Goal: Task Accomplishment & Management: Manage account settings

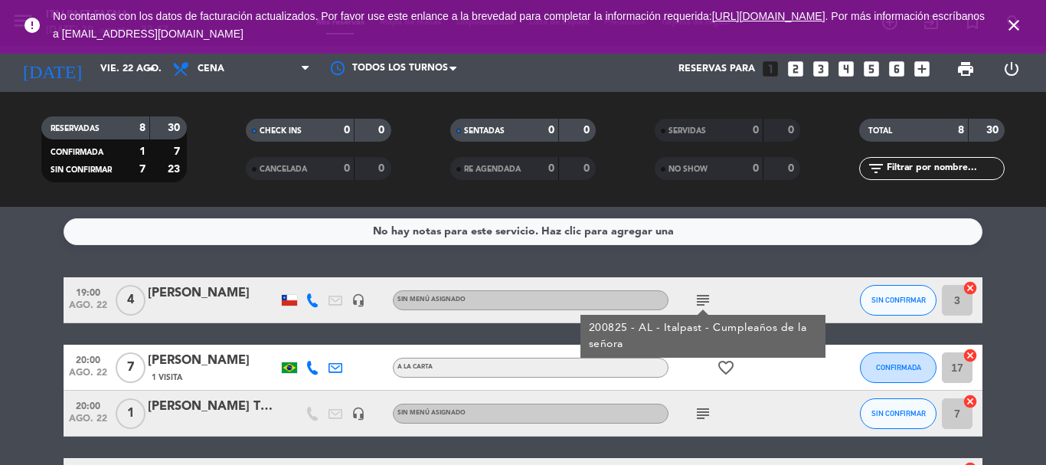
click at [1018, 18] on icon "close" at bounding box center [1014, 25] width 18 height 18
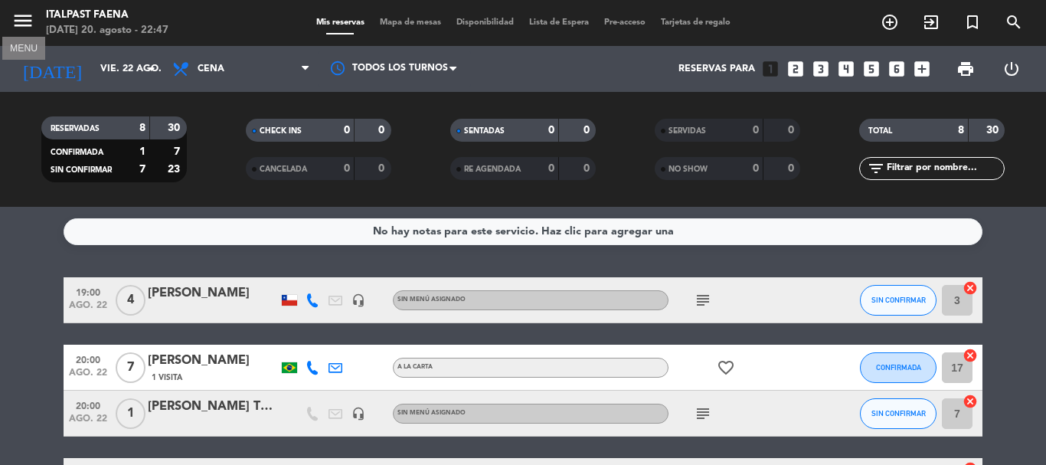
click at [25, 22] on icon "menu" at bounding box center [22, 20] width 23 height 23
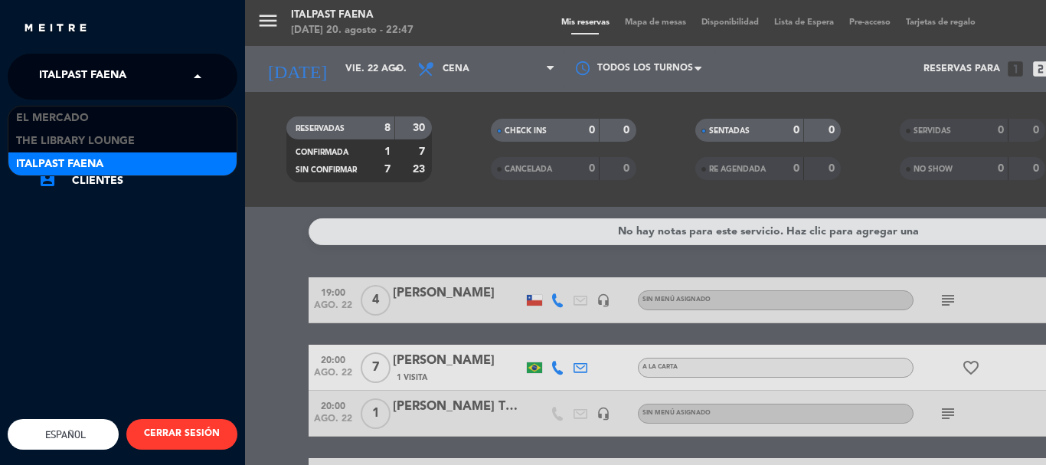
click at [96, 62] on span "Italpast Faena" at bounding box center [82, 77] width 87 height 32
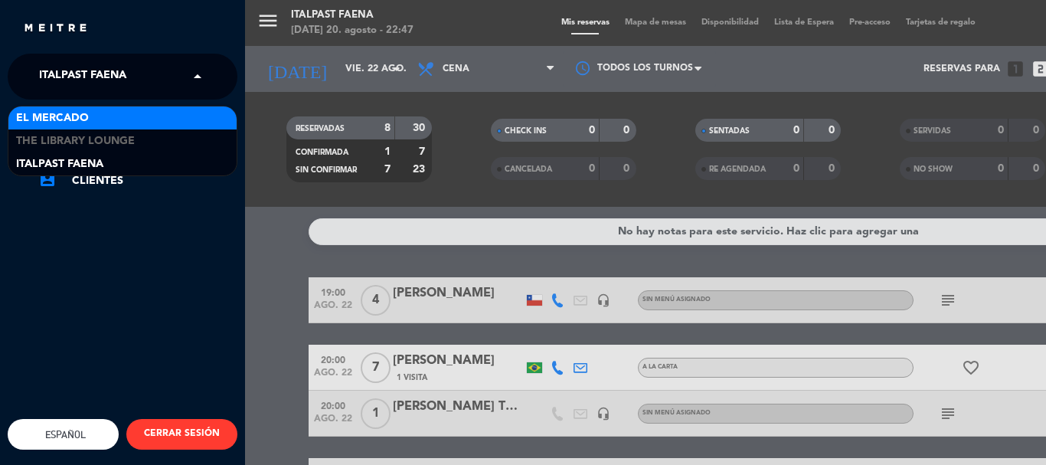
click at [67, 119] on span "El Mercado" at bounding box center [52, 119] width 73 height 18
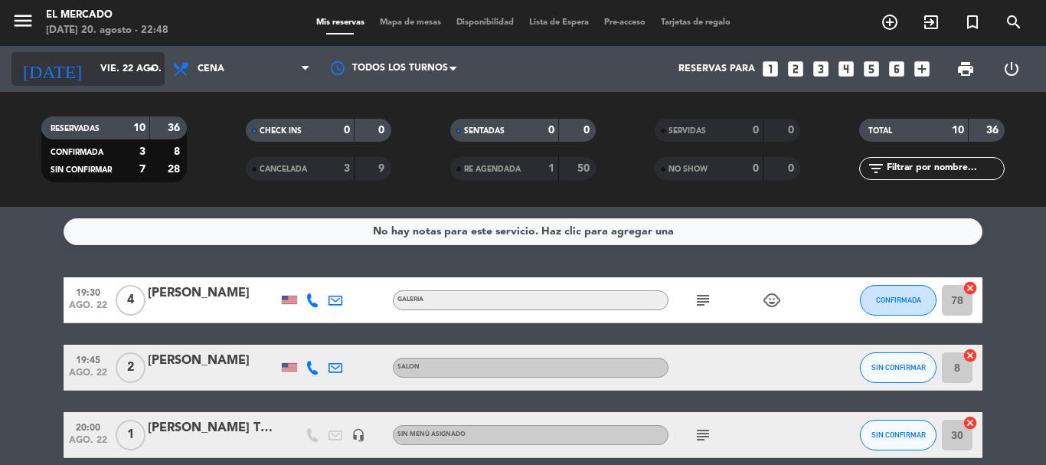
click at [101, 77] on input "vie. 22 ago." at bounding box center [157, 69] width 129 height 26
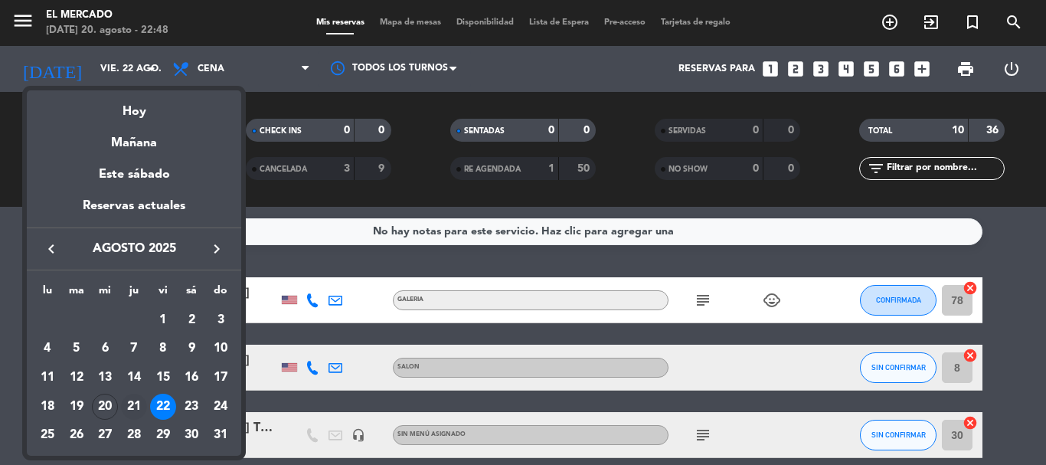
click at [134, 411] on div "21" at bounding box center [134, 407] width 26 height 26
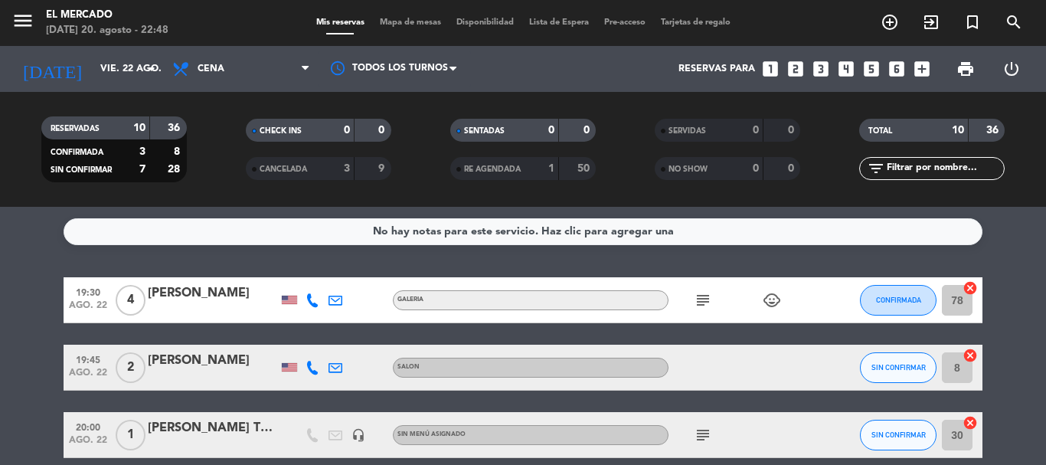
type input "jue. 21 ago."
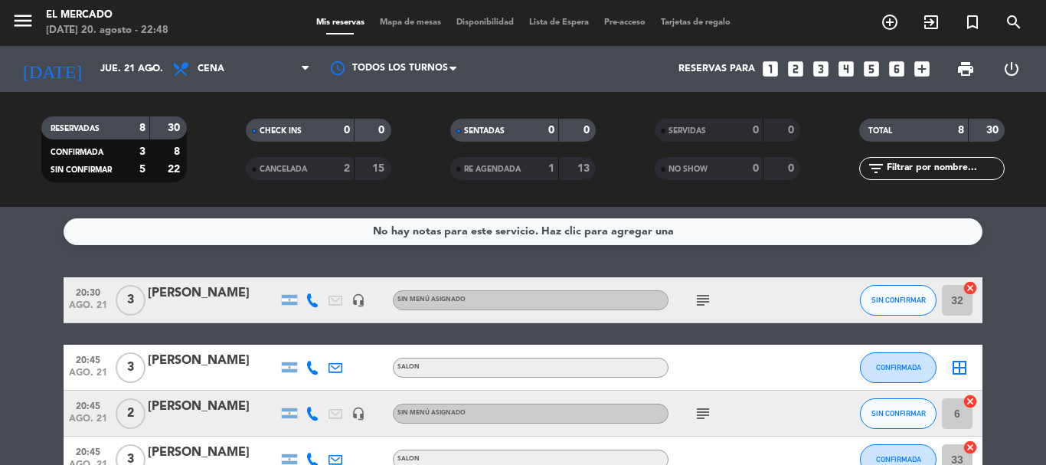
click at [217, 71] on span "Cena" at bounding box center [211, 69] width 27 height 11
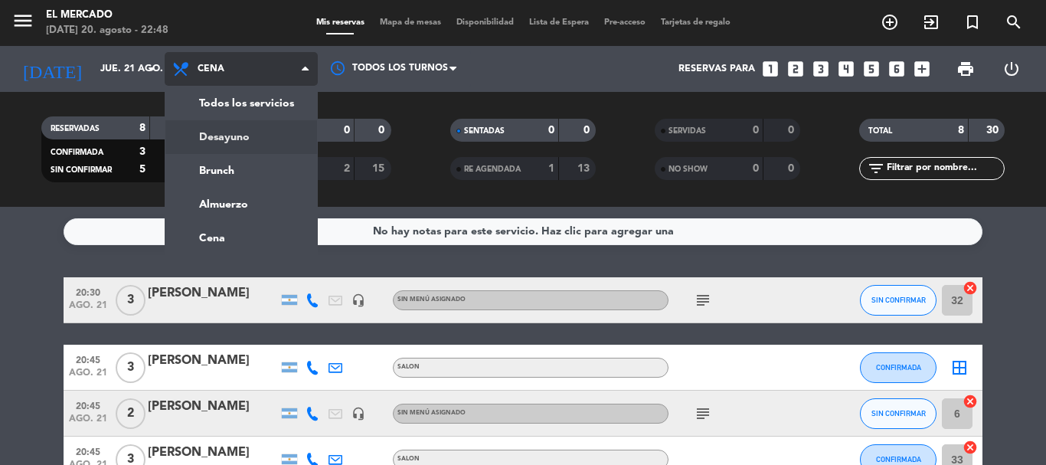
click at [235, 141] on div "menu El Mercado [DATE] 20. agosto - 22:48 Mis reservas Mapa de mesas Disponibil…" at bounding box center [523, 103] width 1046 height 207
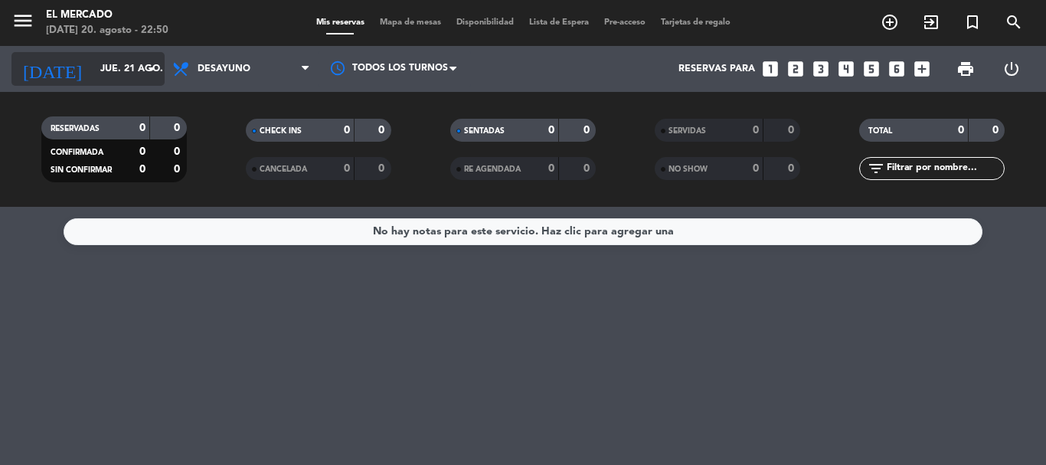
click at [95, 67] on input "jue. 21 ago." at bounding box center [157, 69] width 129 height 26
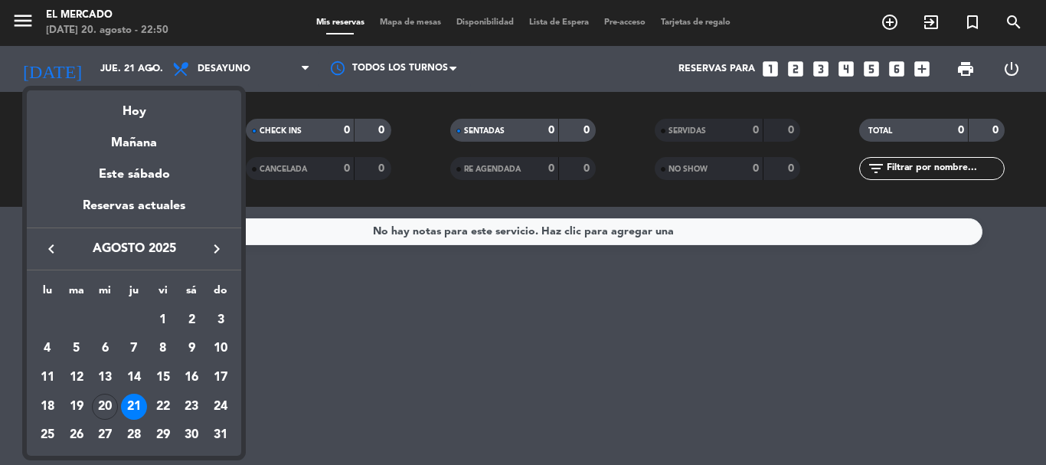
click at [192, 54] on div at bounding box center [523, 232] width 1046 height 465
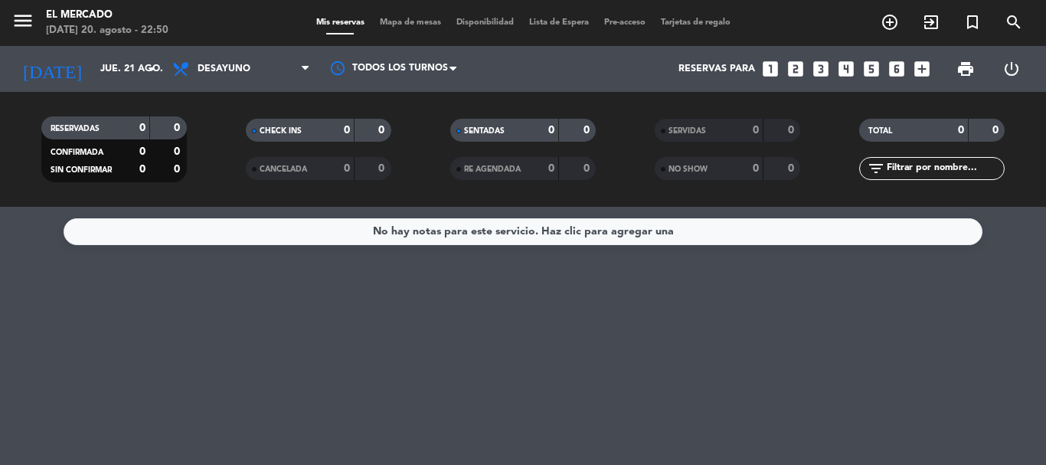
click at [828, 69] on icon "looks_3" at bounding box center [821, 69] width 20 height 20
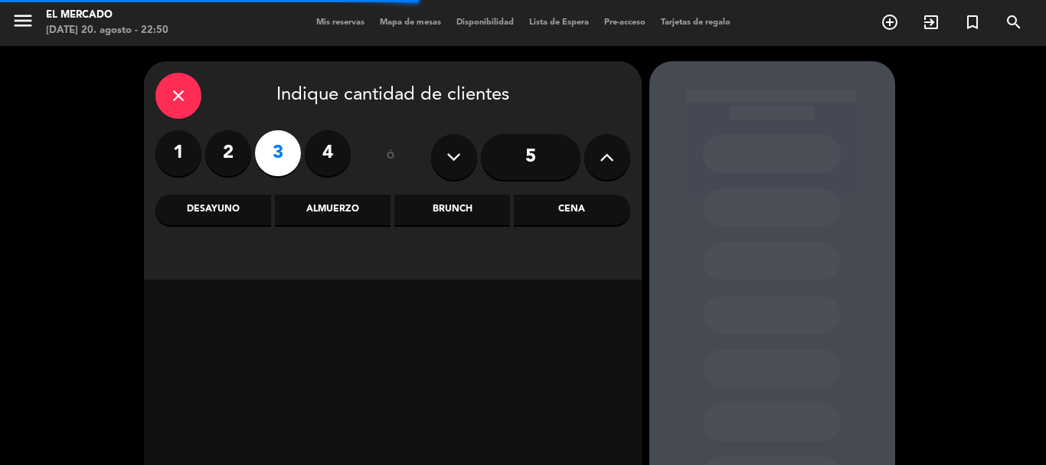
click at [317, 219] on div "Almuerzo" at bounding box center [333, 210] width 116 height 31
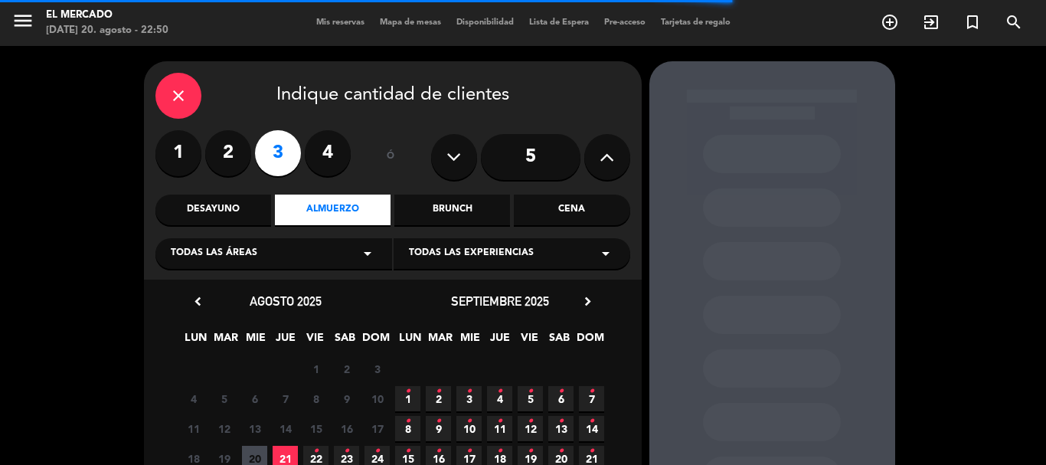
click at [245, 203] on div "Desayuno" at bounding box center [214, 210] width 116 height 31
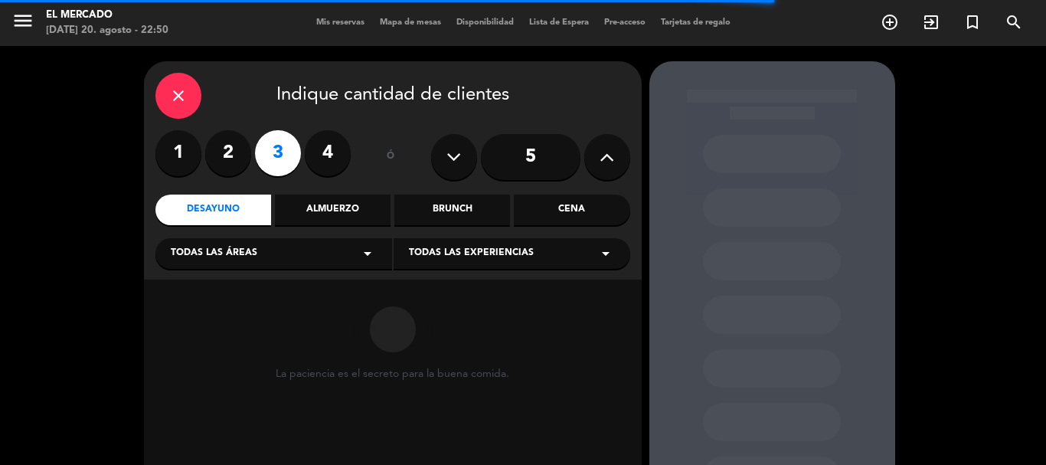
scroll to position [77, 0]
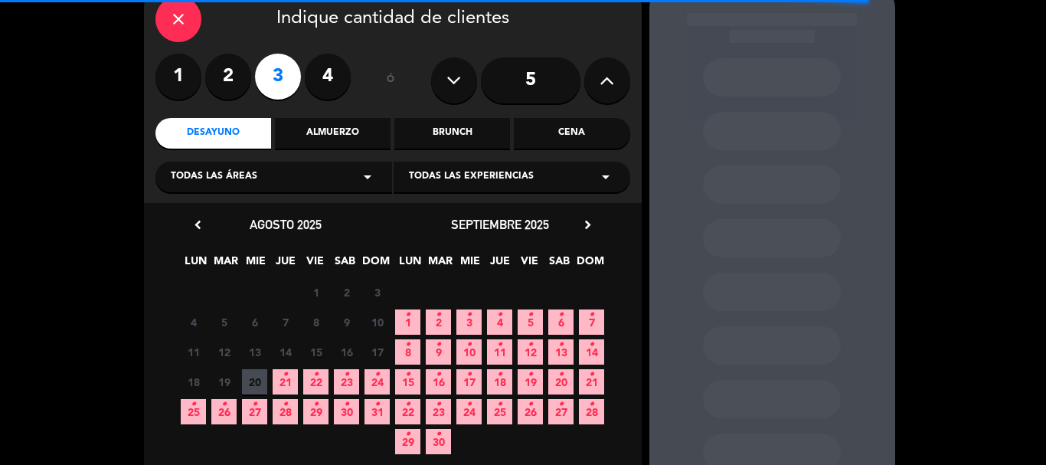
click at [280, 378] on span "21 •" at bounding box center [285, 381] width 25 height 25
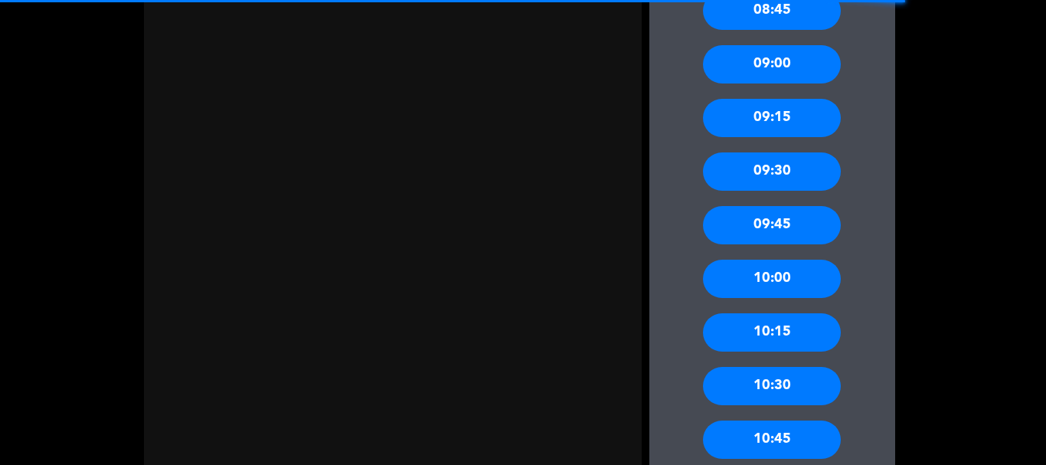
scroll to position [702, 0]
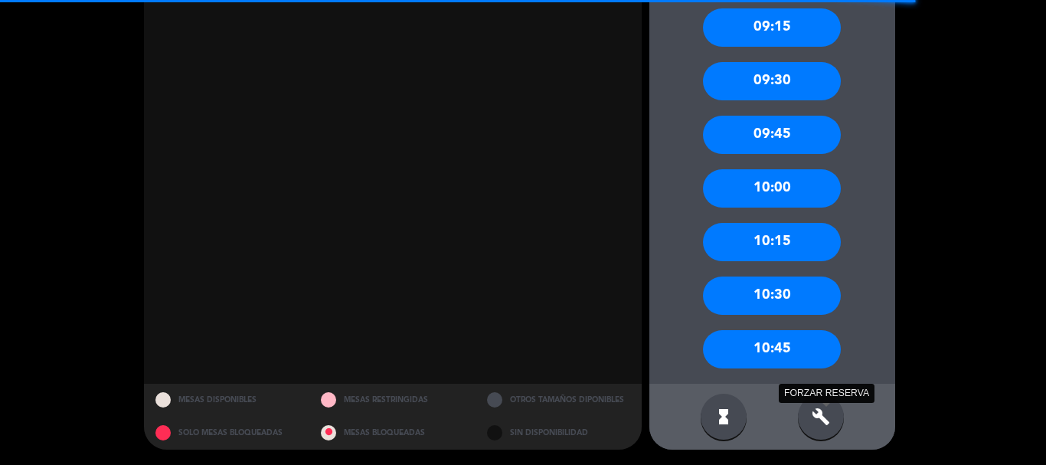
click at [815, 413] on icon "build" at bounding box center [821, 417] width 18 height 18
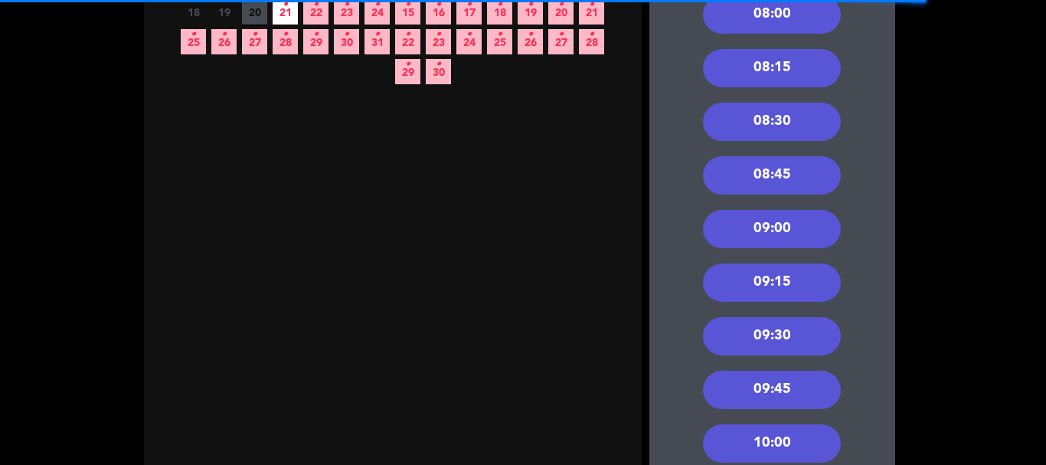
scroll to position [242, 0]
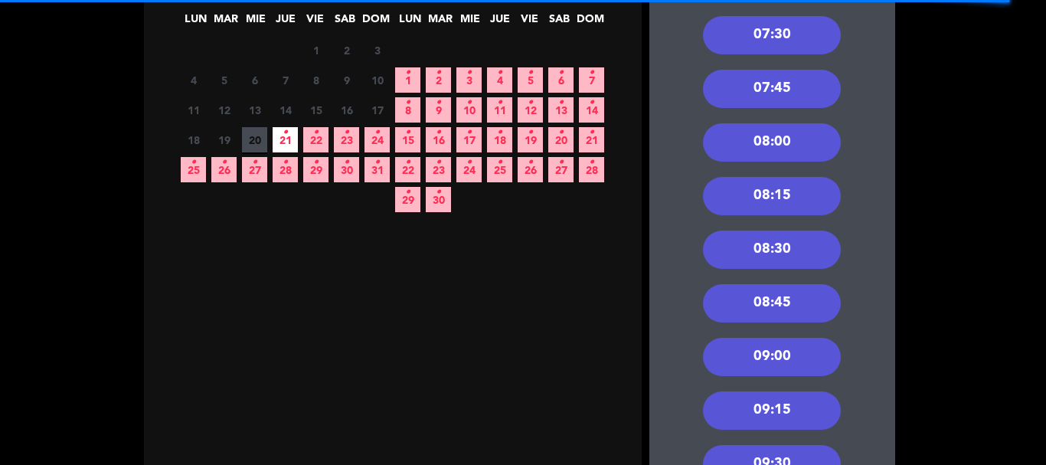
click at [773, 365] on div "09:00" at bounding box center [772, 357] width 138 height 38
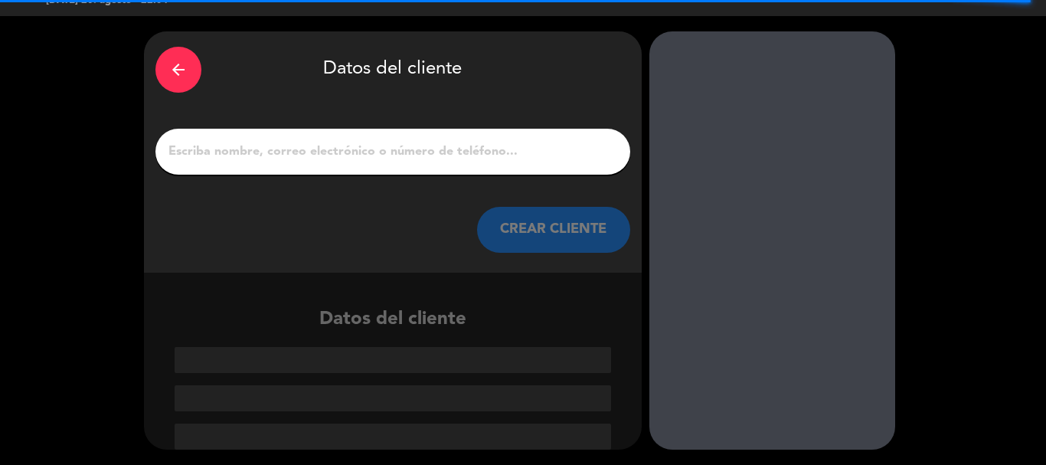
click at [336, 152] on input "1" at bounding box center [393, 151] width 452 height 21
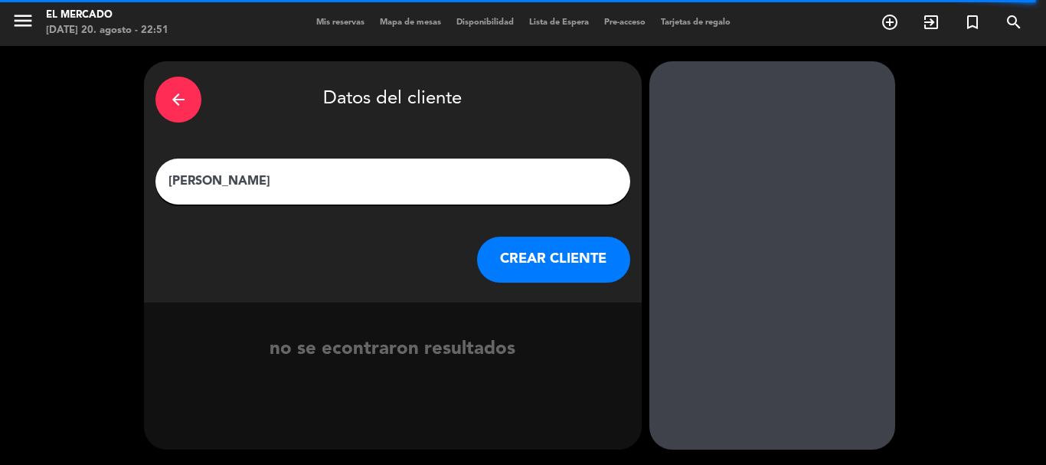
type input "[PERSON_NAME]"
click at [527, 258] on button "CREAR CLIENTE" at bounding box center [553, 260] width 153 height 46
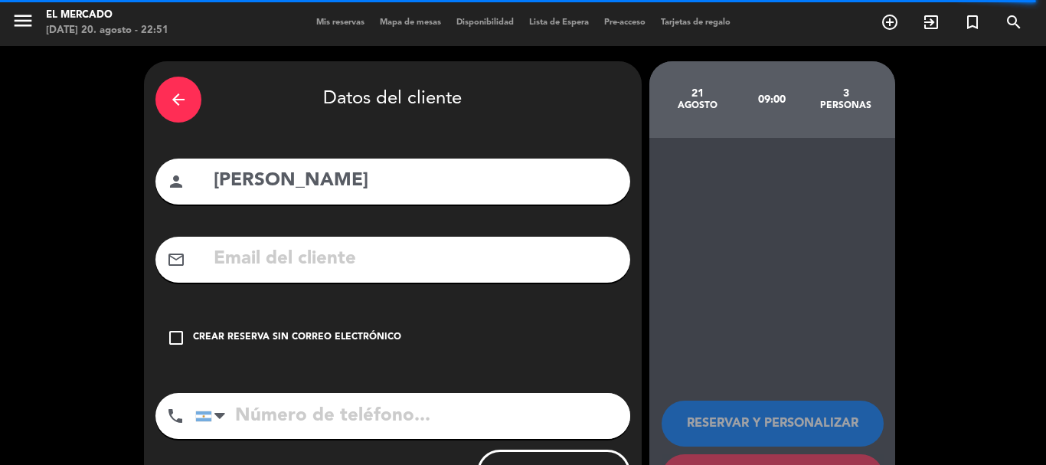
click at [379, 345] on div "check_box_outline_blank Crear reserva sin correo electrónico" at bounding box center [393, 338] width 475 height 46
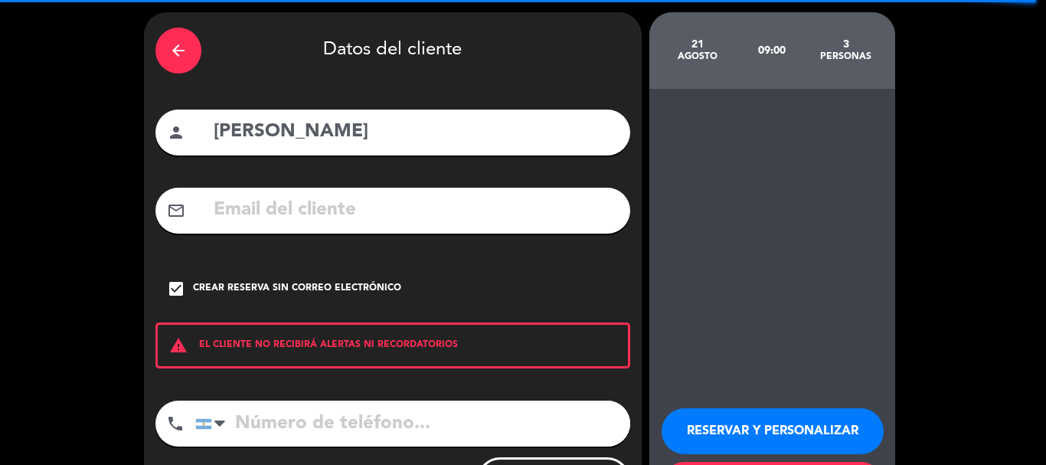
scroll to position [77, 0]
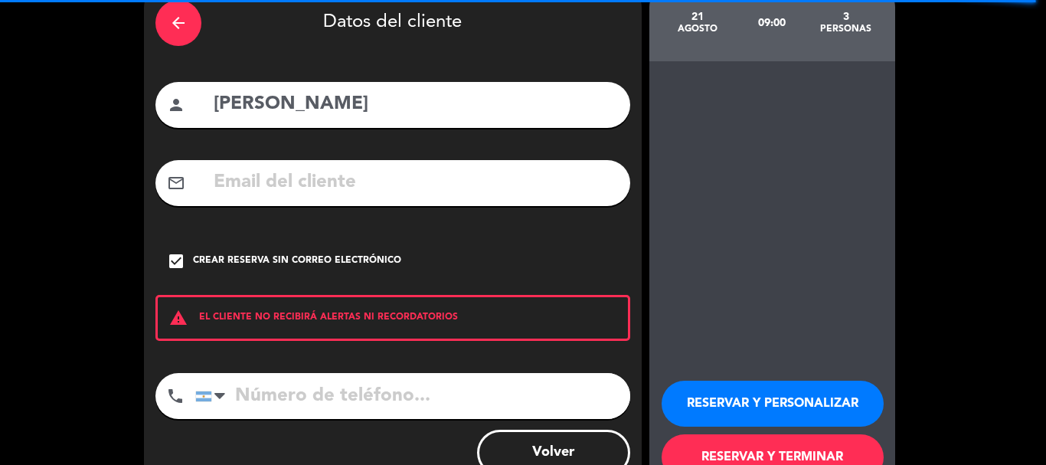
click at [729, 398] on button "RESERVAR Y PERSONALIZAR" at bounding box center [773, 404] width 222 height 46
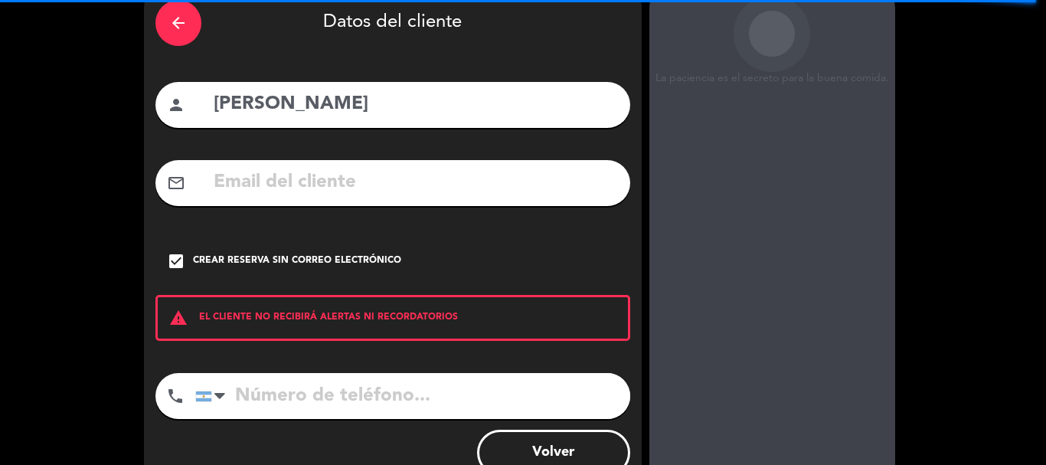
scroll to position [61, 0]
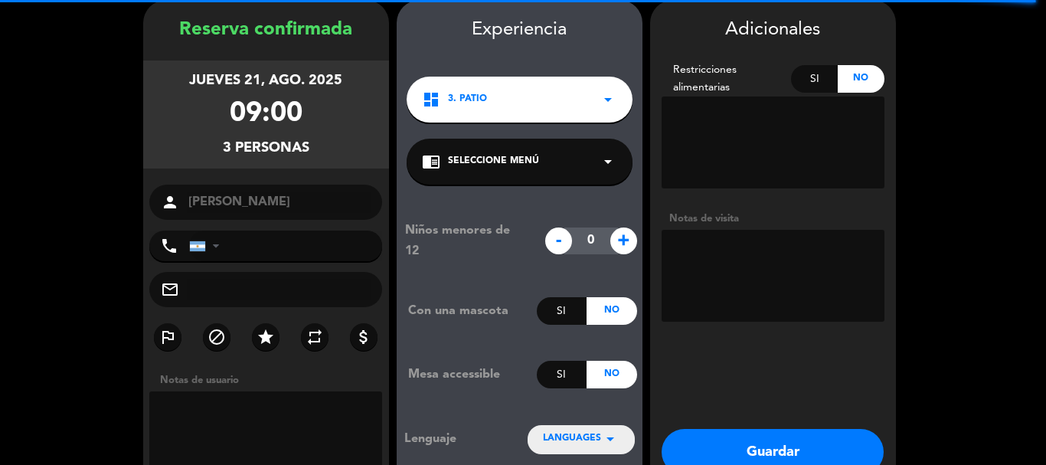
click at [734, 290] on textarea at bounding box center [773, 276] width 223 height 92
type textarea "200825 - AL - Adentro - Son del four seasons"
drag, startPoint x: 720, startPoint y: 434, endPoint x: 696, endPoint y: 427, distance: 24.7
click at [719, 437] on button "Guardar" at bounding box center [773, 452] width 222 height 46
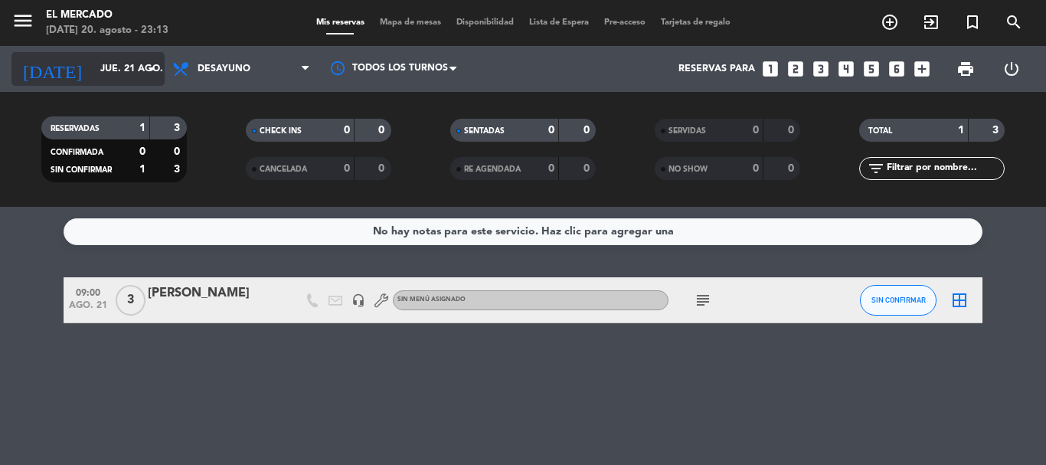
click at [93, 60] on input "jue. 21 ago." at bounding box center [157, 69] width 129 height 26
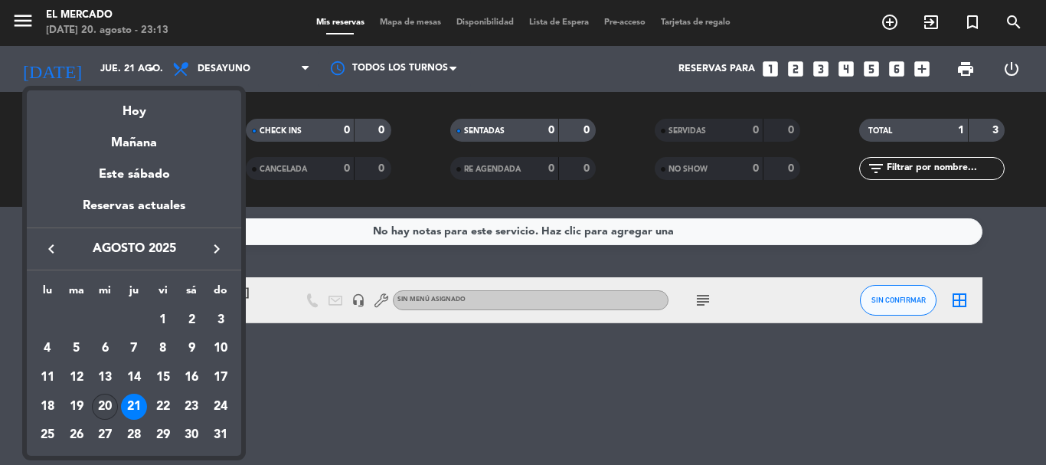
click at [102, 407] on div "20" at bounding box center [105, 407] width 26 height 26
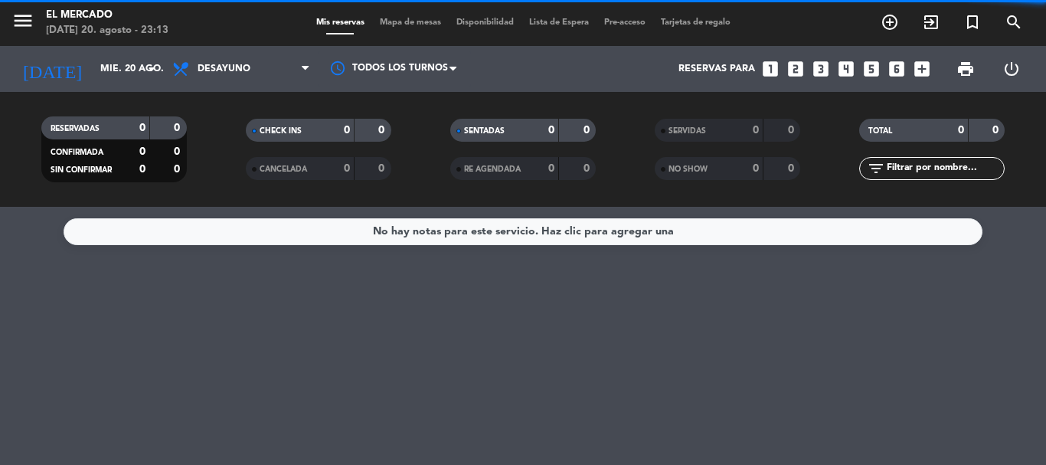
click at [224, 80] on span "Desayuno" at bounding box center [241, 69] width 153 height 34
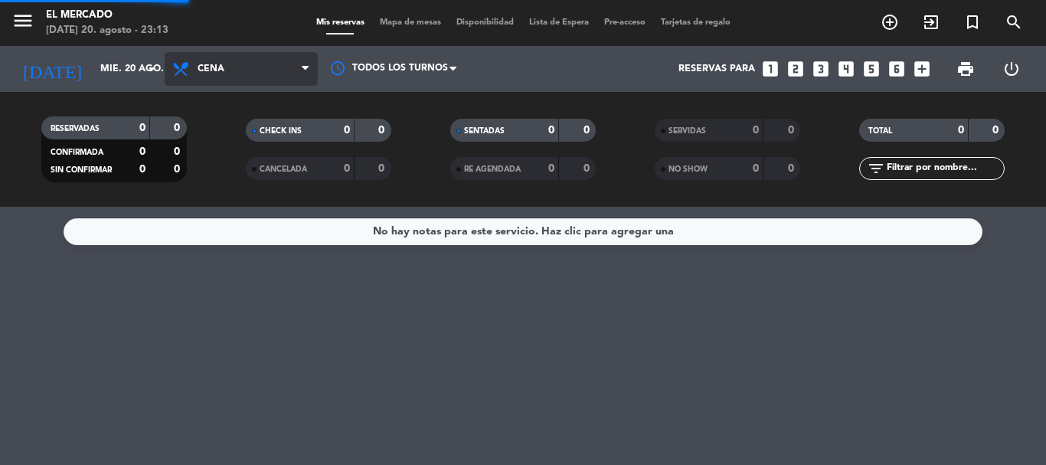
click at [195, 244] on ng-component "menu El Mercado [DATE] 20. agosto - 23:13 Mis reservas Mapa de mesas Disponibil…" at bounding box center [523, 232] width 1046 height 465
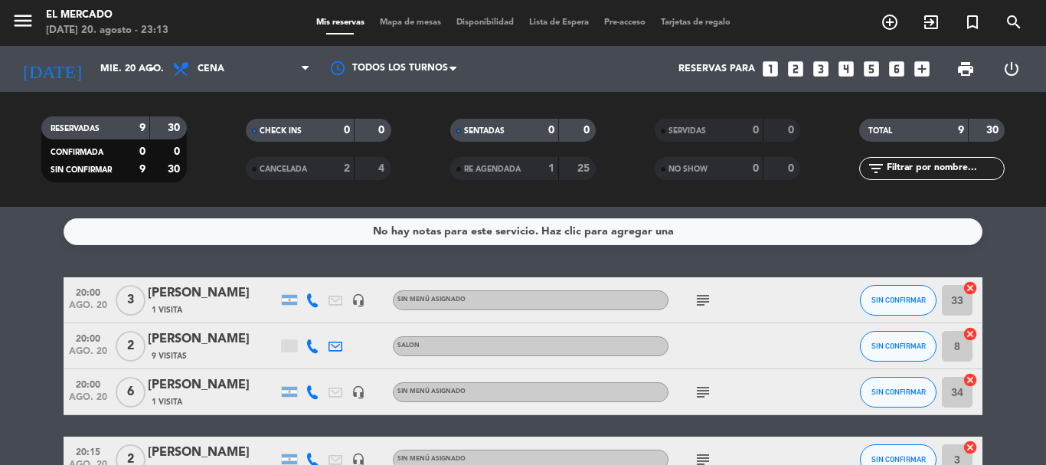
click at [217, 336] on div "[PERSON_NAME]" at bounding box center [213, 339] width 130 height 20
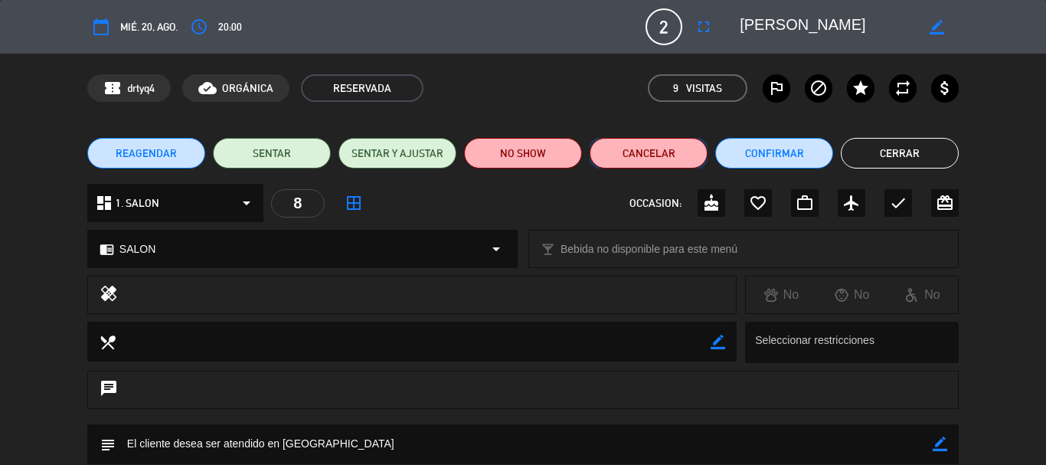
click at [611, 146] on button "Cancelar" at bounding box center [649, 153] width 118 height 31
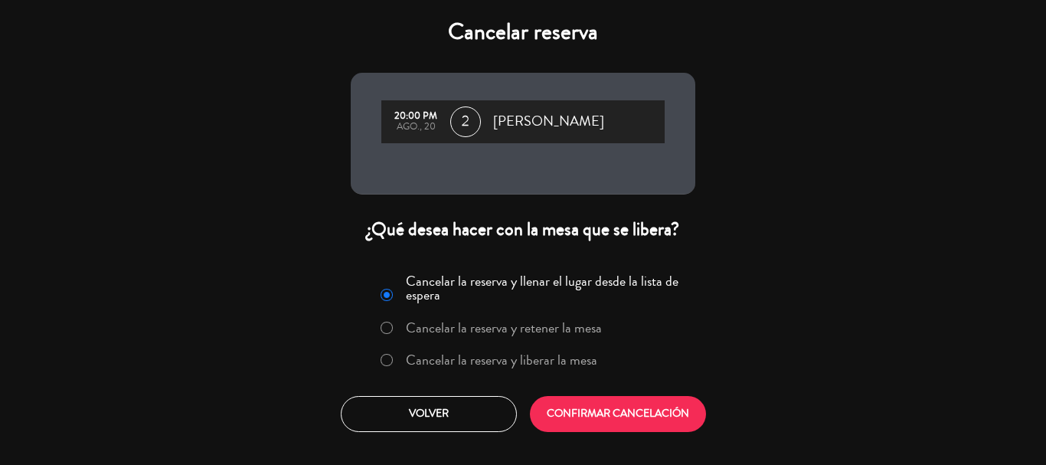
click at [515, 362] on label "Cancelar la reserva y liberar la mesa" at bounding box center [502, 360] width 192 height 14
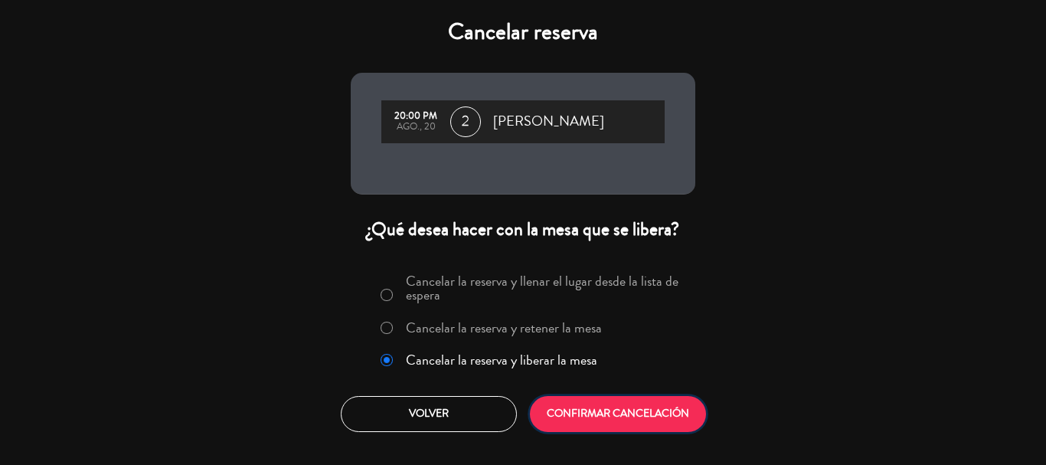
click at [580, 404] on button "CONFIRMAR CANCELACIÓN" at bounding box center [618, 414] width 176 height 36
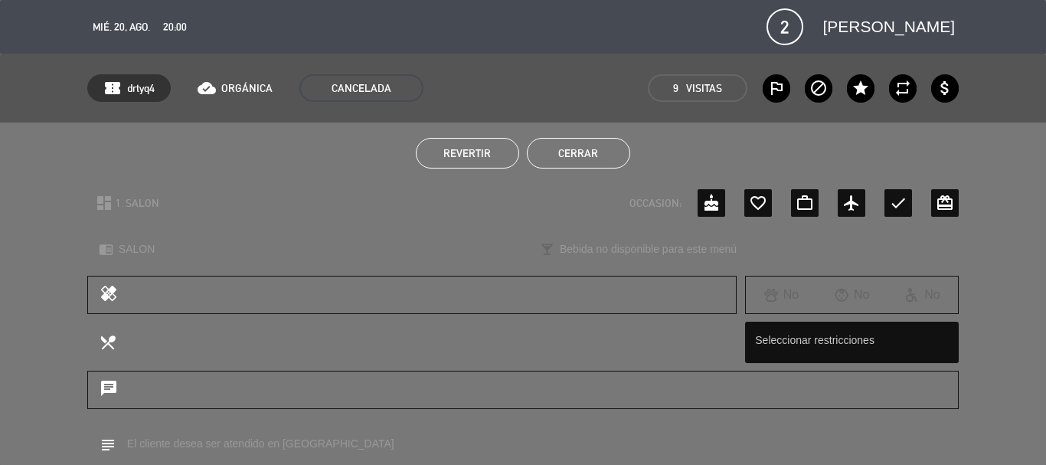
click at [565, 158] on button "Cerrar" at bounding box center [578, 153] width 103 height 31
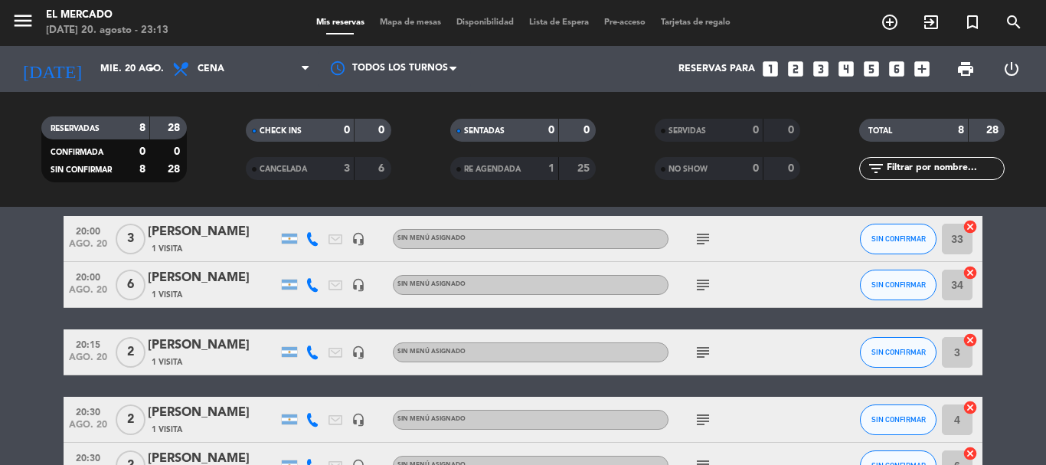
scroll to position [153, 0]
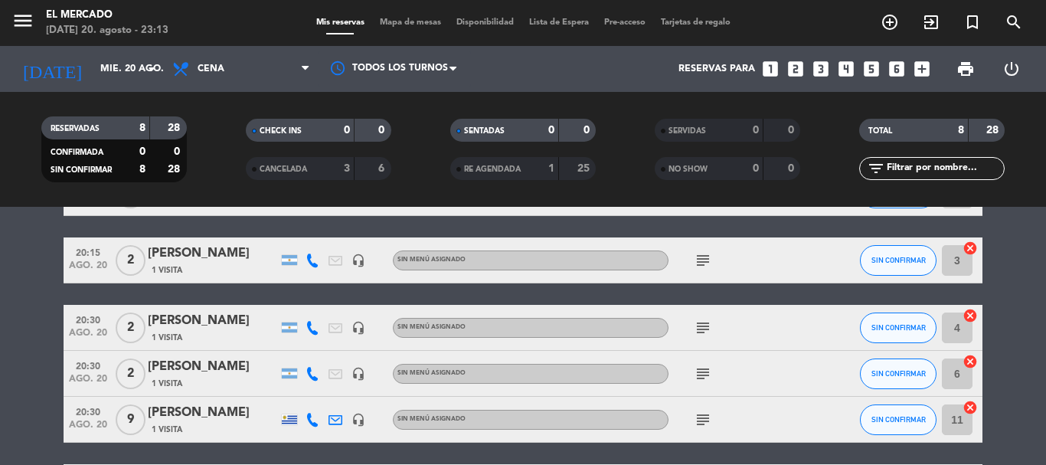
click at [203, 282] on div "20:15 [DATE] 2 [PERSON_NAME] 1 Visita headset_mic Sin menú asignado subject SIN…" at bounding box center [523, 260] width 919 height 46
click at [205, 267] on div "1 Visita" at bounding box center [213, 270] width 130 height 13
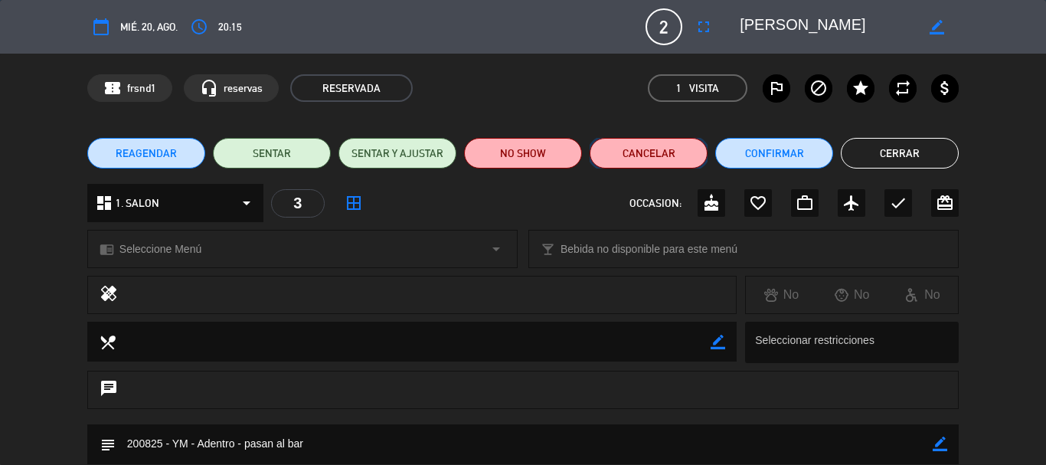
click at [646, 148] on button "Cancelar" at bounding box center [649, 153] width 118 height 31
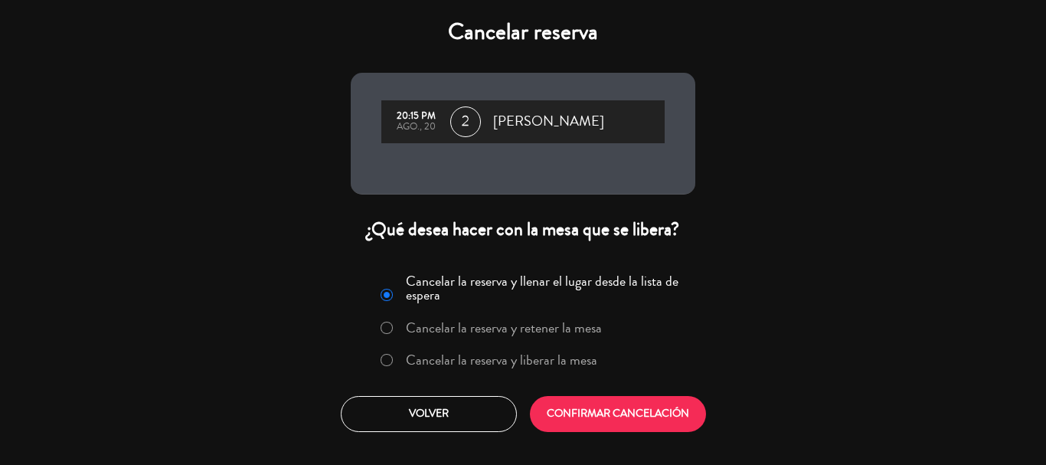
click at [503, 365] on label "Cancelar la reserva y liberar la mesa" at bounding box center [502, 360] width 192 height 14
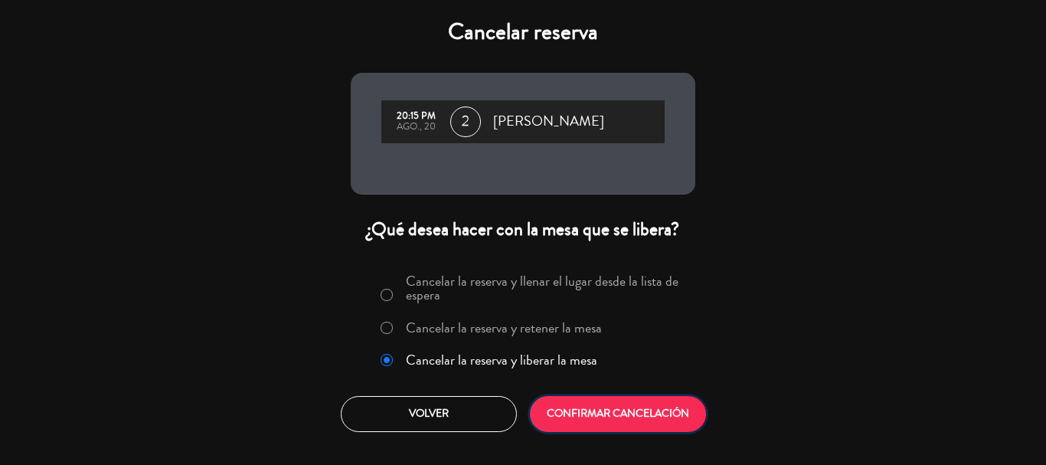
click at [575, 415] on button "CONFIRMAR CANCELACIÓN" at bounding box center [618, 414] width 176 height 36
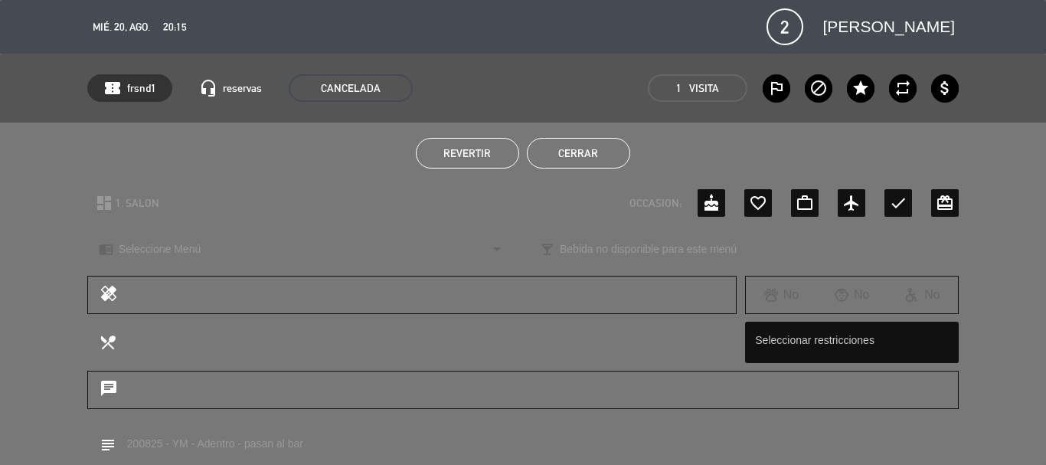
drag, startPoint x: 572, startPoint y: 157, endPoint x: 490, endPoint y: 227, distance: 107.6
click at [572, 156] on button "Cerrar" at bounding box center [578, 153] width 103 height 31
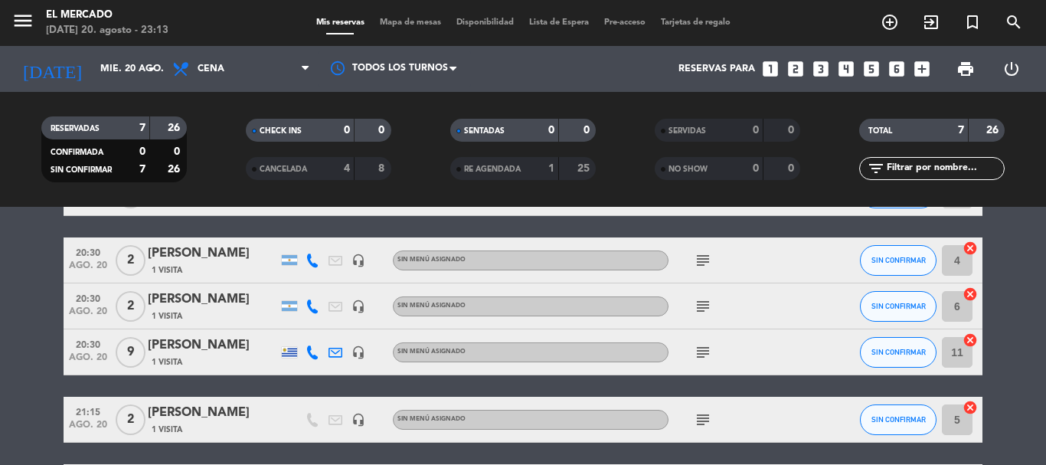
click at [196, 259] on div "[PERSON_NAME]" at bounding box center [213, 254] width 130 height 20
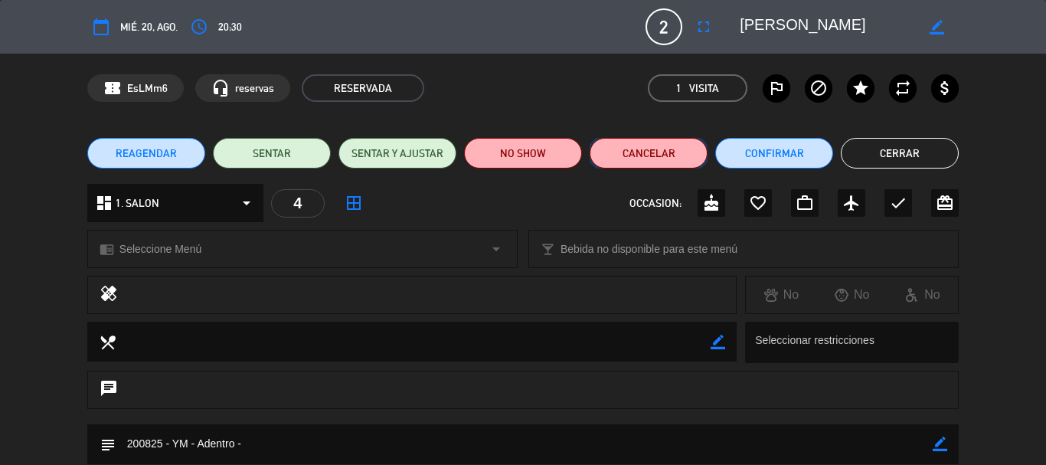
click at [637, 156] on button "Cancelar" at bounding box center [649, 153] width 118 height 31
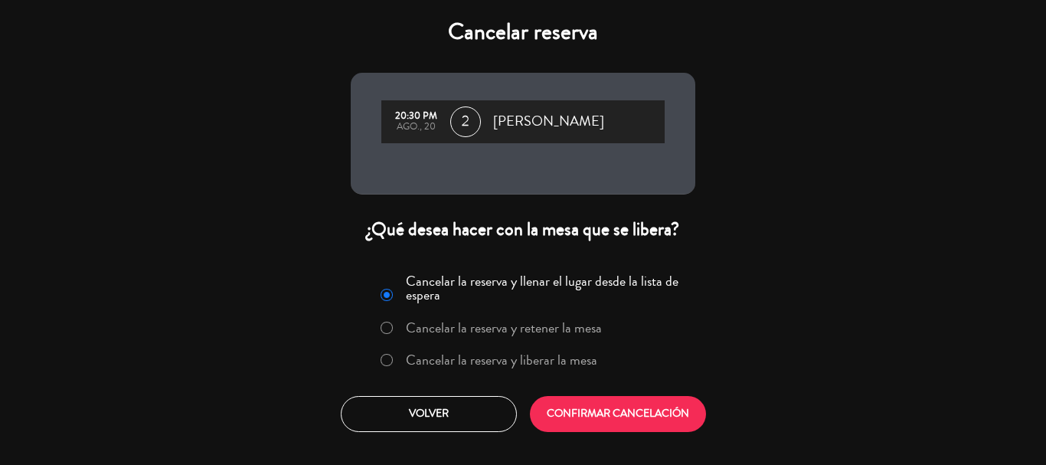
click at [550, 357] on label "Cancelar la reserva y liberar la mesa" at bounding box center [502, 360] width 192 height 14
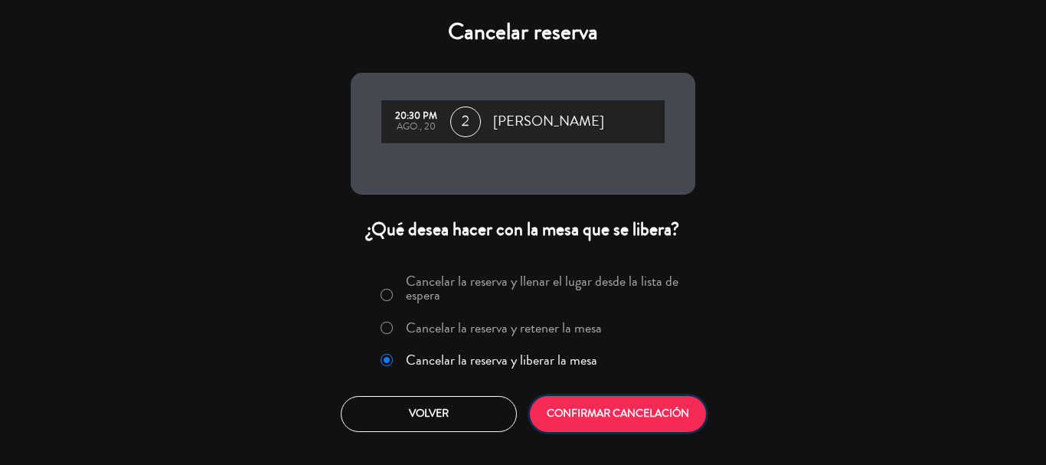
click at [567, 402] on button "CONFIRMAR CANCELACIÓN" at bounding box center [618, 414] width 176 height 36
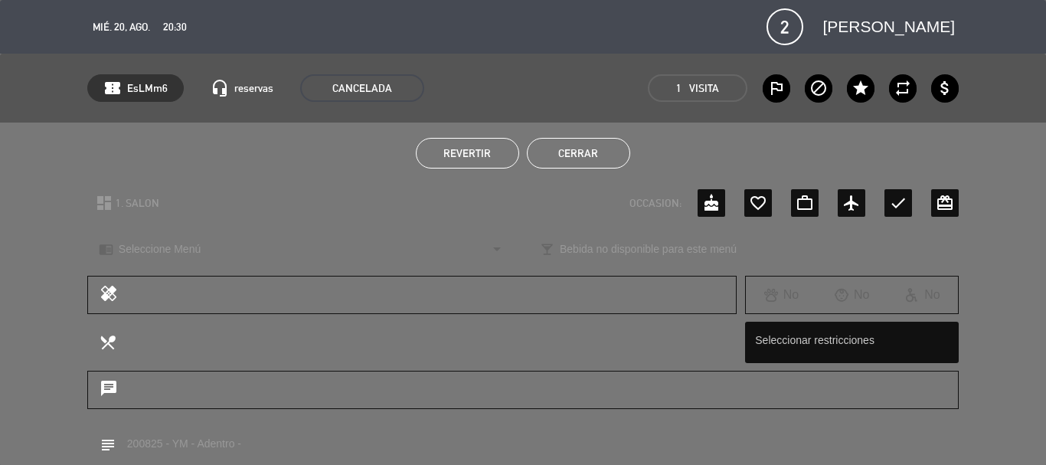
click at [573, 161] on button "Cerrar" at bounding box center [578, 153] width 103 height 31
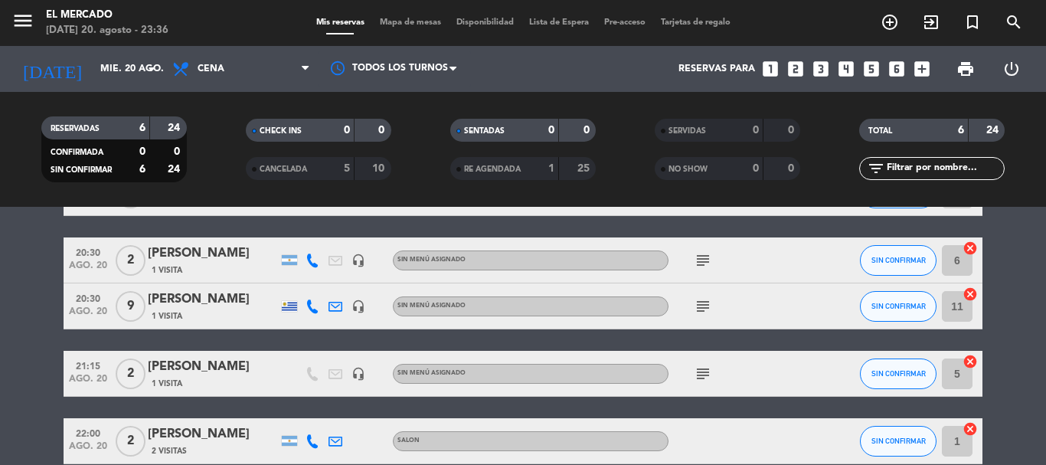
click at [120, 87] on div "[DATE] [DATE] arrow_drop_down" at bounding box center [87, 69] width 153 height 46
click at [120, 67] on input "mié. 20 ago." at bounding box center [157, 69] width 129 height 26
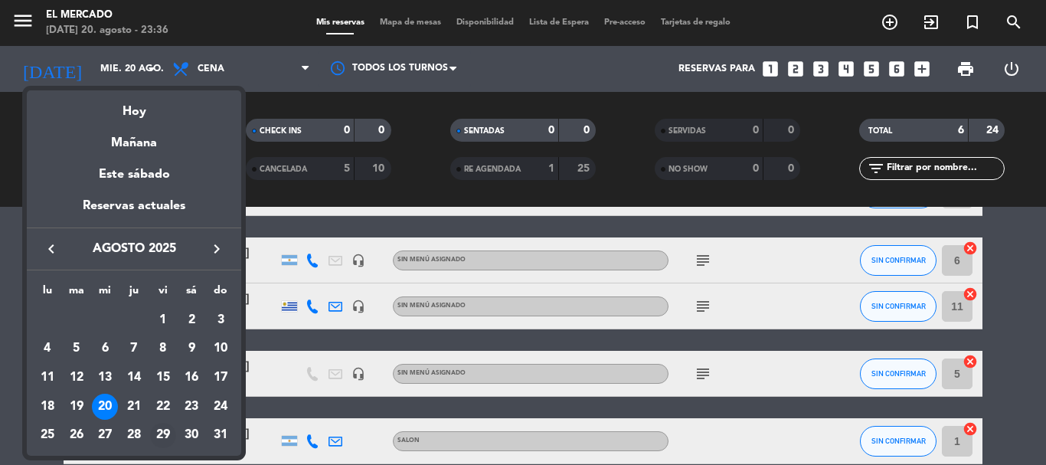
click at [167, 431] on div "29" at bounding box center [163, 436] width 26 height 26
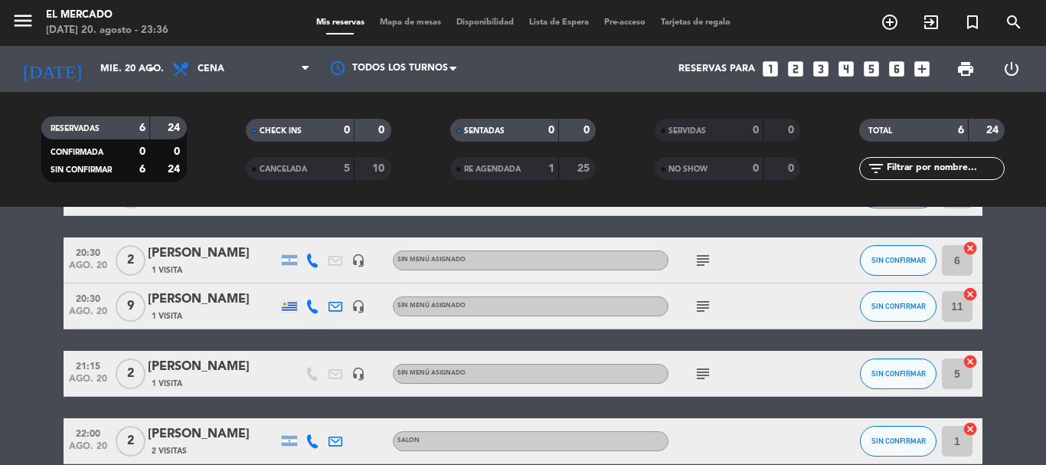
type input "vie. 29 ago."
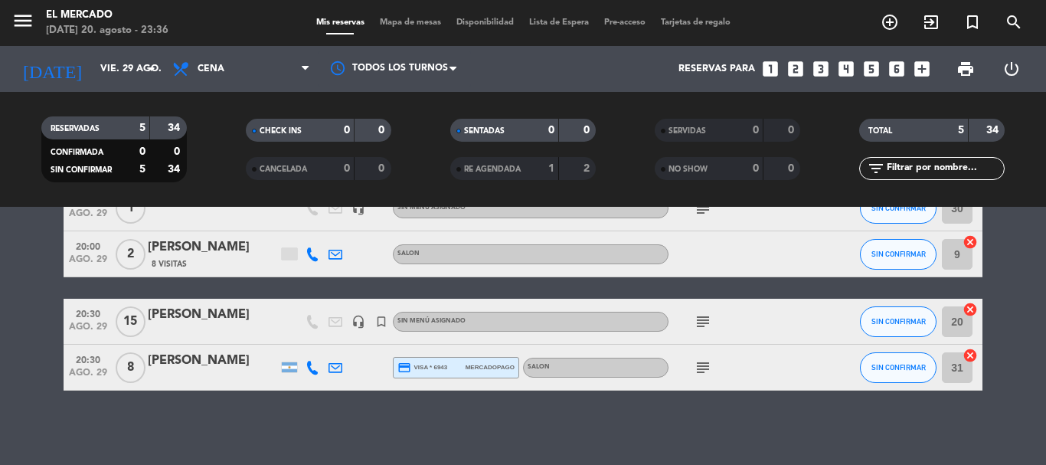
scroll to position [162, 0]
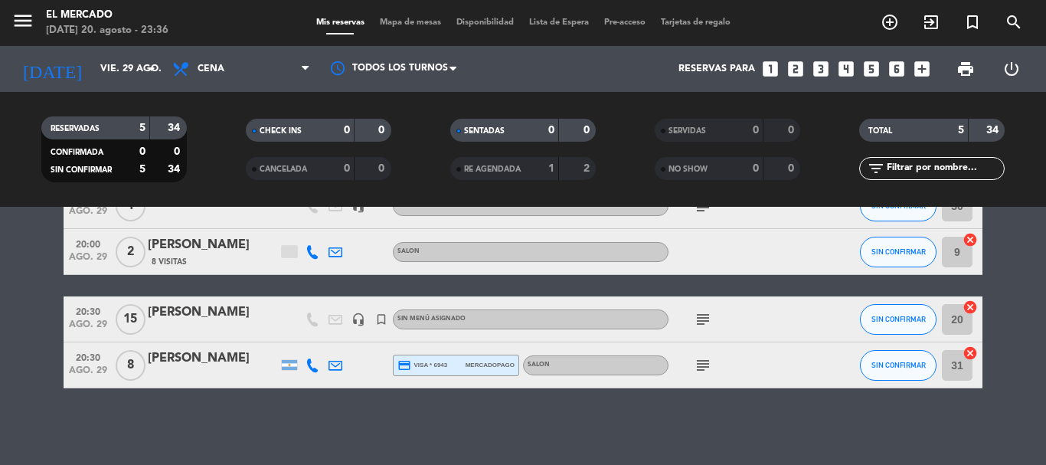
click at [702, 356] on icon "subject" at bounding box center [703, 365] width 18 height 18
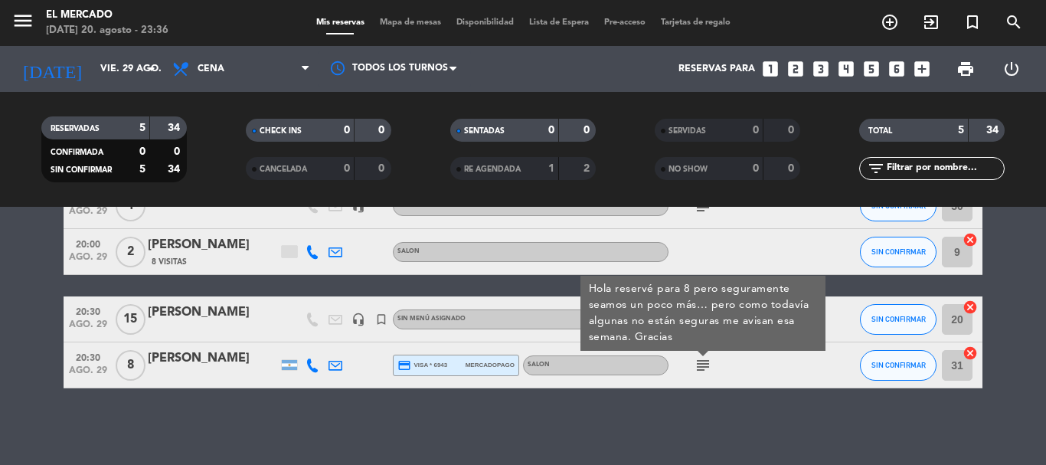
click at [217, 365] on div "[PERSON_NAME]" at bounding box center [213, 359] width 130 height 20
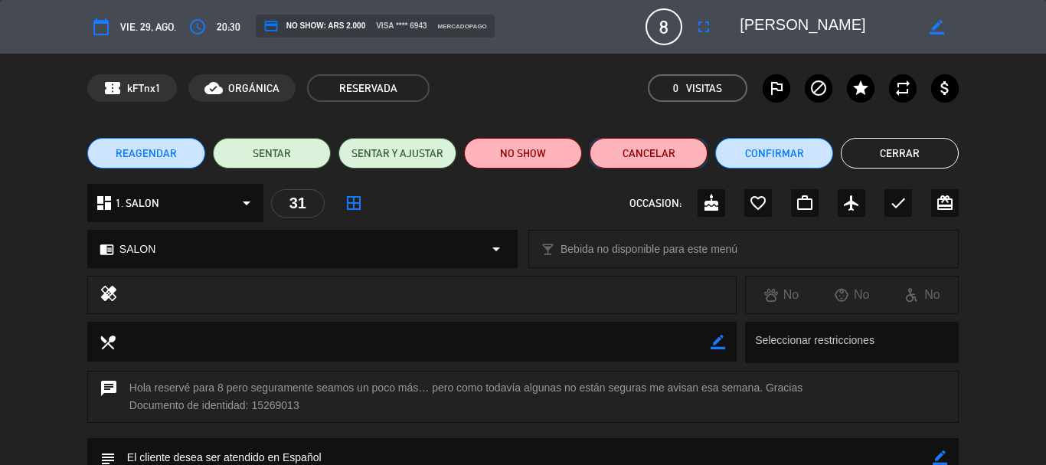
click at [659, 160] on button "Cancelar" at bounding box center [649, 153] width 118 height 31
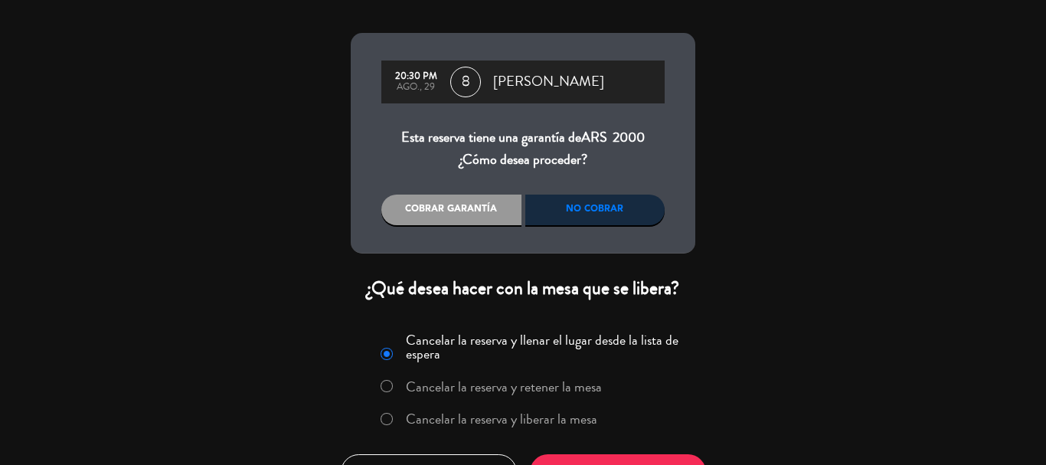
scroll to position [76, 0]
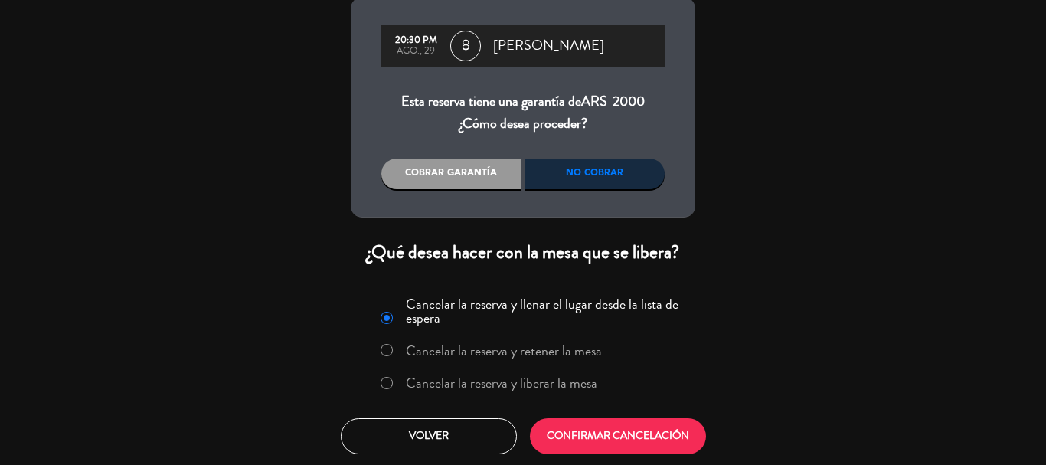
click at [478, 358] on label "Cancelar la reserva y retener la mesa" at bounding box center [504, 351] width 196 height 14
click at [477, 370] on label "Cancelar la reserva y liberar la mesa" at bounding box center [488, 384] width 233 height 28
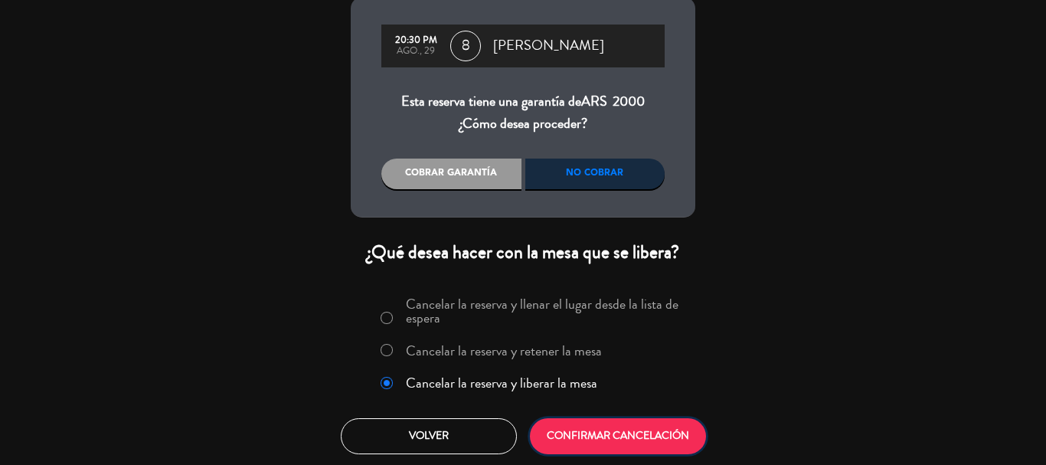
click at [600, 424] on button "CONFIRMAR CANCELACIÓN" at bounding box center [618, 436] width 176 height 36
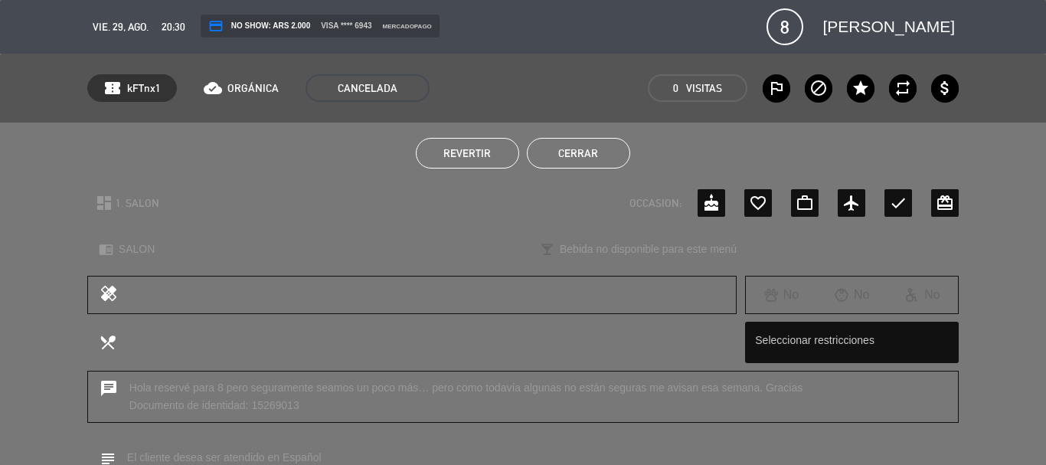
click at [584, 150] on button "Cerrar" at bounding box center [578, 153] width 103 height 31
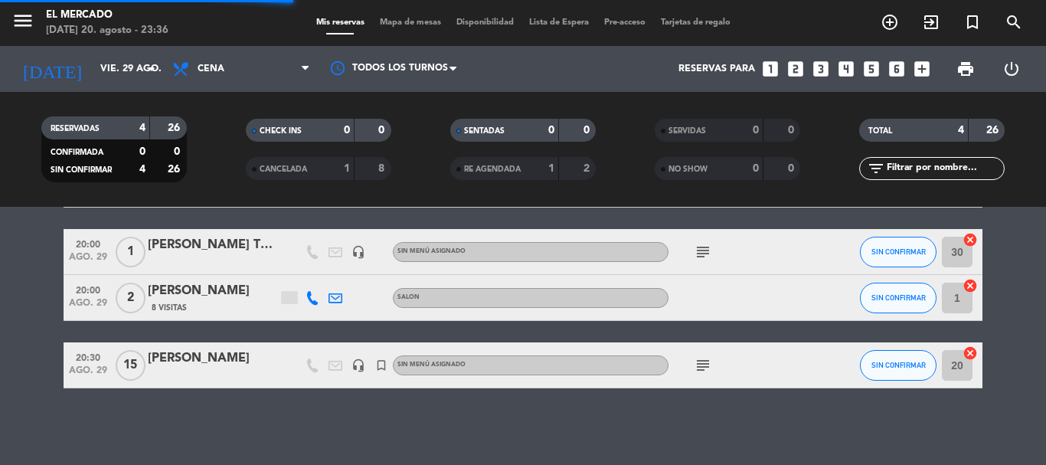
scroll to position [116, 0]
click at [32, 29] on icon "menu" at bounding box center [22, 20] width 23 height 23
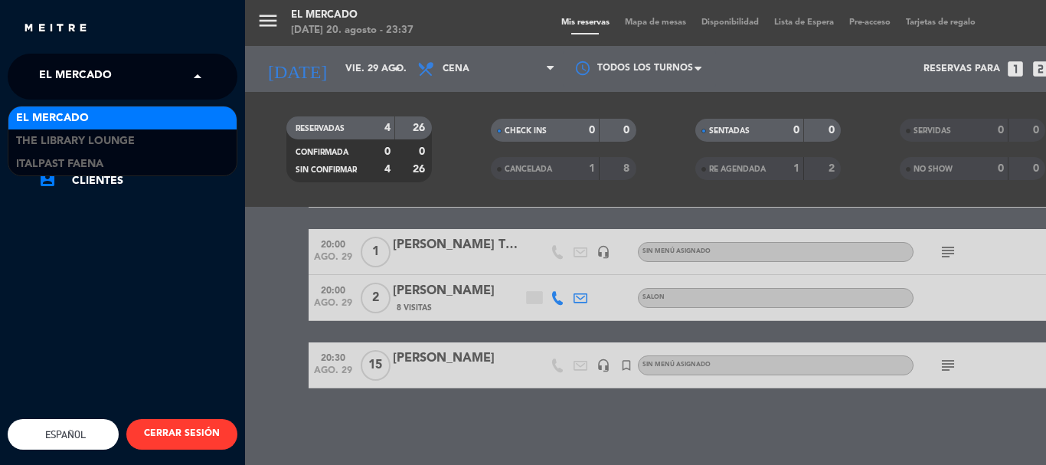
click at [93, 83] on span "El Mercado" at bounding box center [75, 77] width 73 height 32
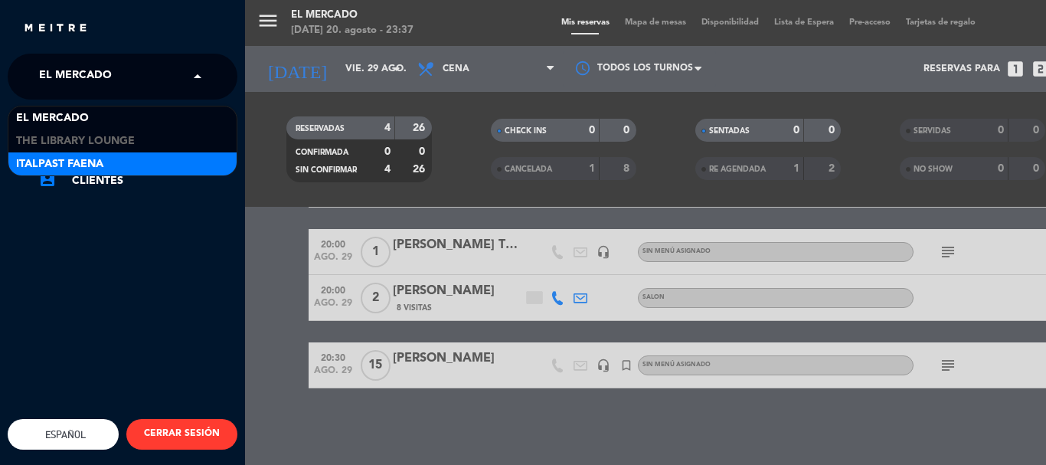
click at [80, 157] on span "Italpast Faena" at bounding box center [59, 165] width 87 height 18
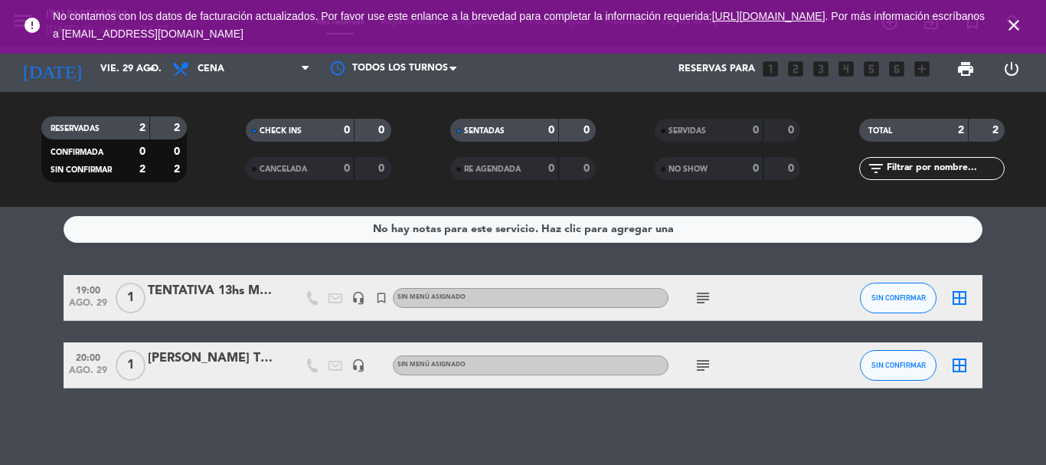
scroll to position [2, 0]
click at [1011, 28] on icon "close" at bounding box center [1014, 25] width 18 height 18
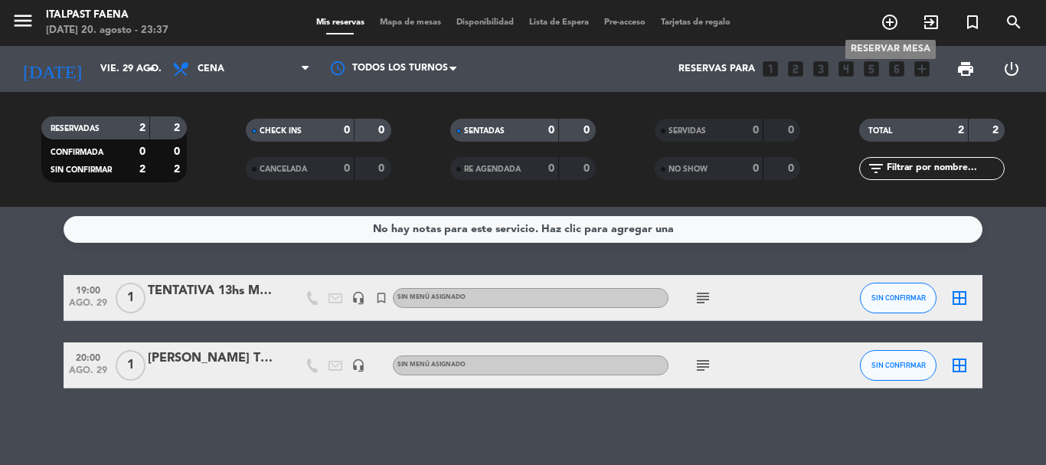
click at [897, 24] on icon "add_circle_outline" at bounding box center [890, 22] width 18 height 18
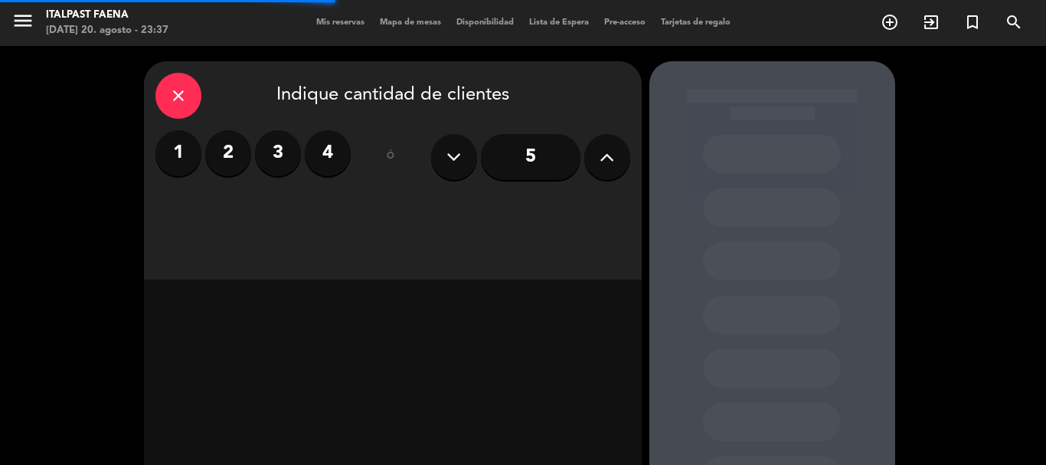
click at [312, 160] on label "4" at bounding box center [328, 153] width 46 height 46
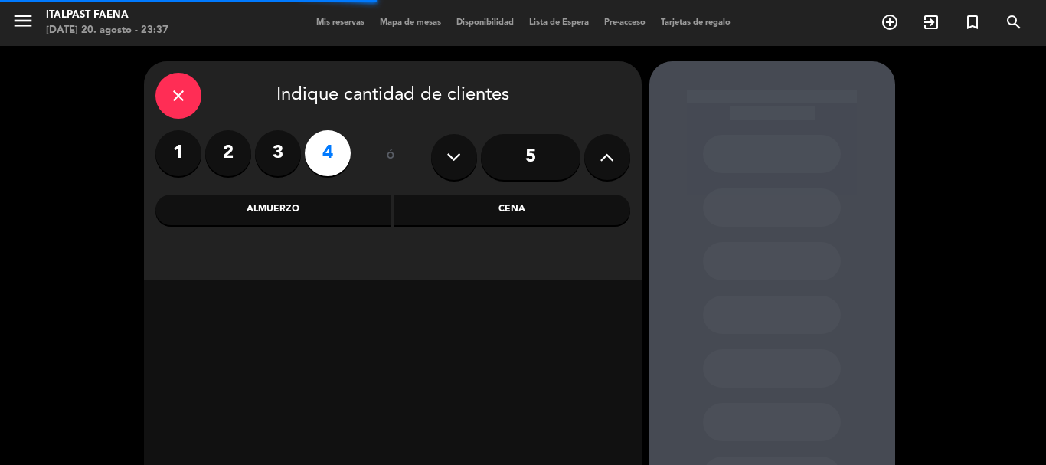
click at [578, 217] on div "Cena" at bounding box center [513, 210] width 236 height 31
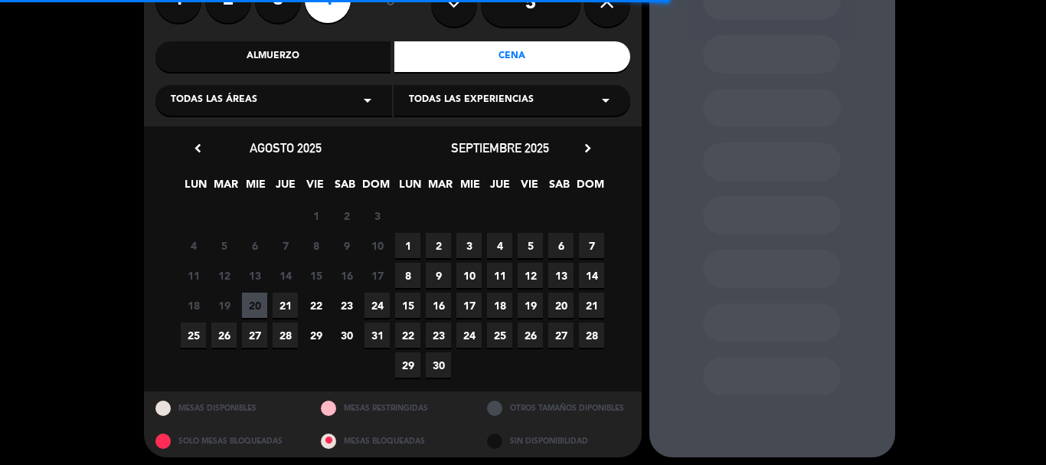
click at [311, 335] on span "29" at bounding box center [315, 335] width 25 height 25
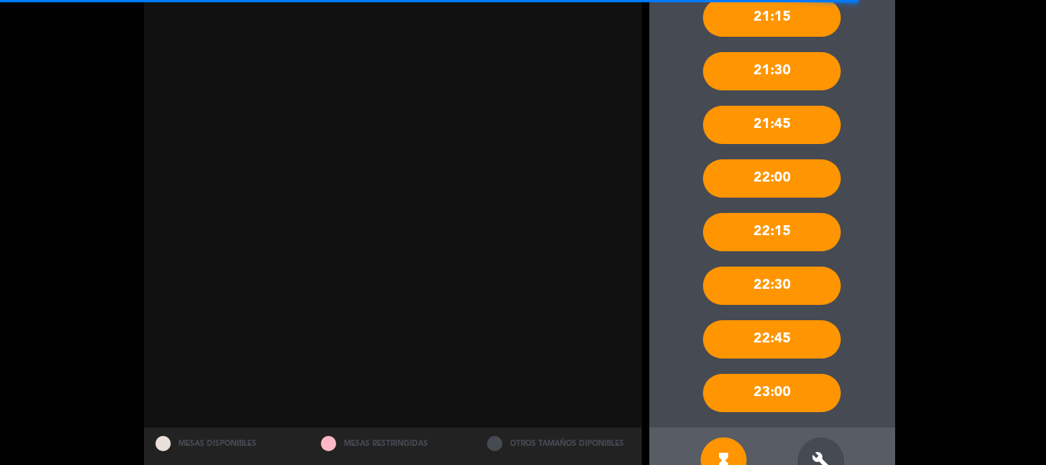
scroll to position [688, 0]
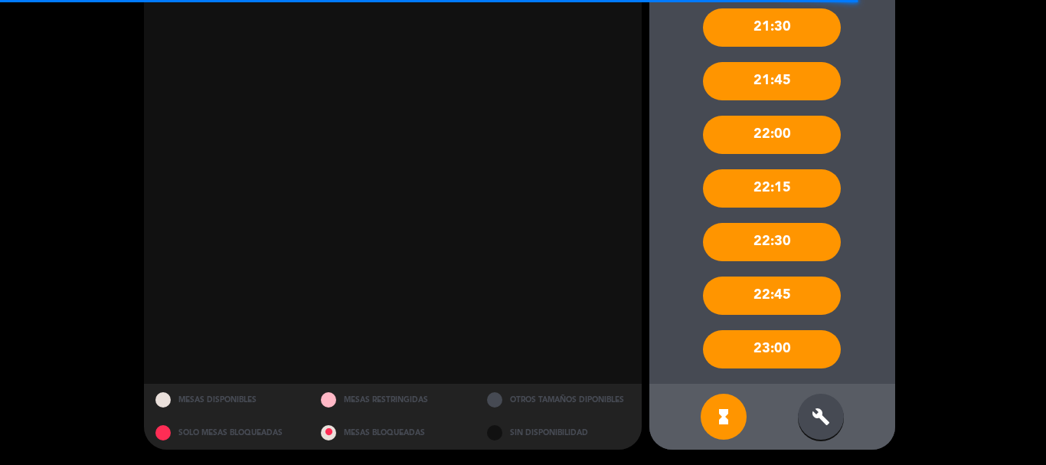
click at [817, 393] on div "hourglass_full build" at bounding box center [773, 417] width 246 height 66
click at [812, 416] on icon "build" at bounding box center [821, 417] width 18 height 18
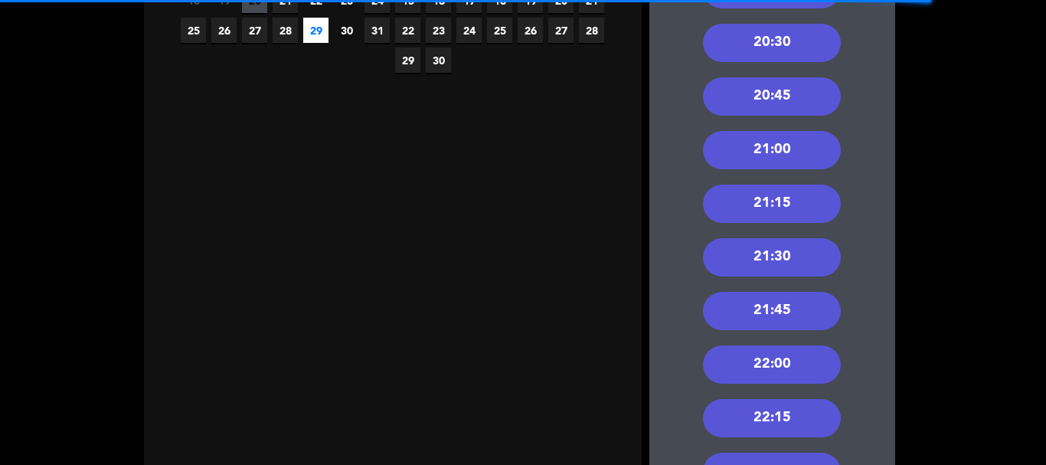
click at [765, 162] on div "21:00" at bounding box center [772, 150] width 138 height 38
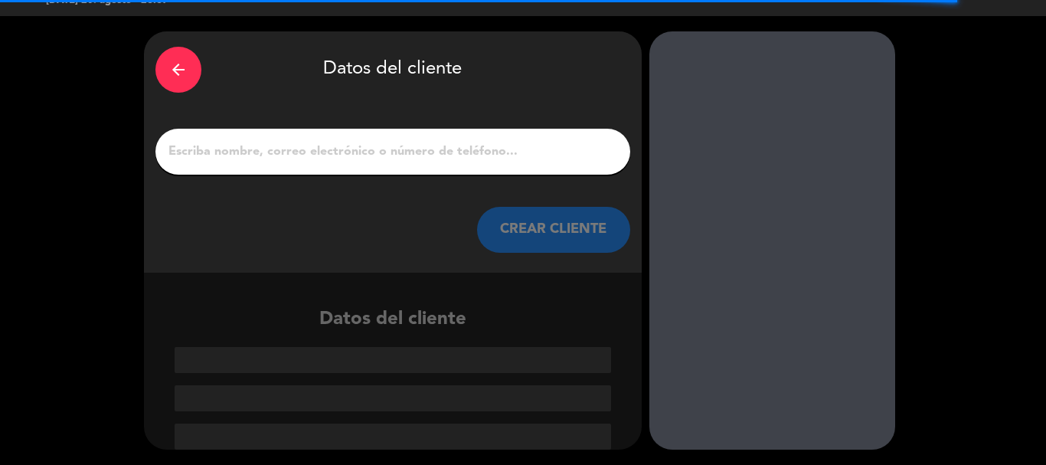
click at [355, 154] on input "1" at bounding box center [393, 151] width 452 height 21
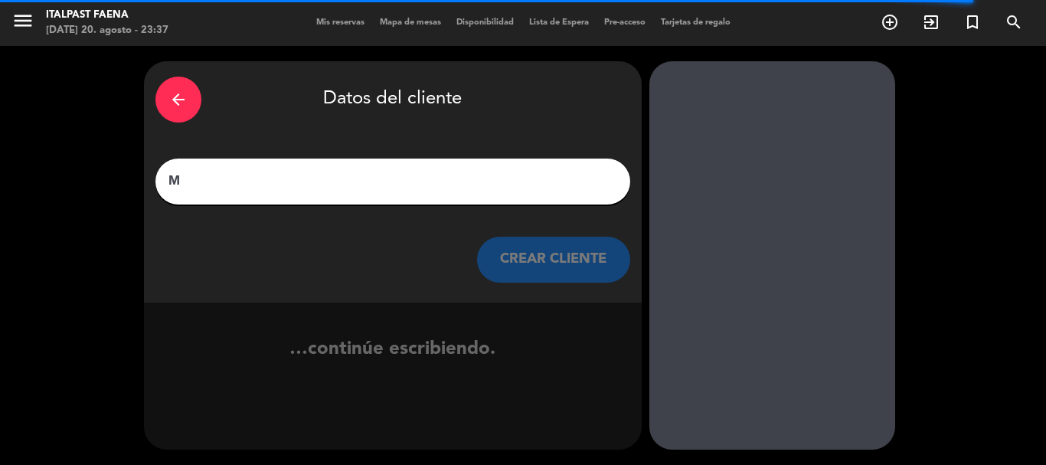
scroll to position [0, 0]
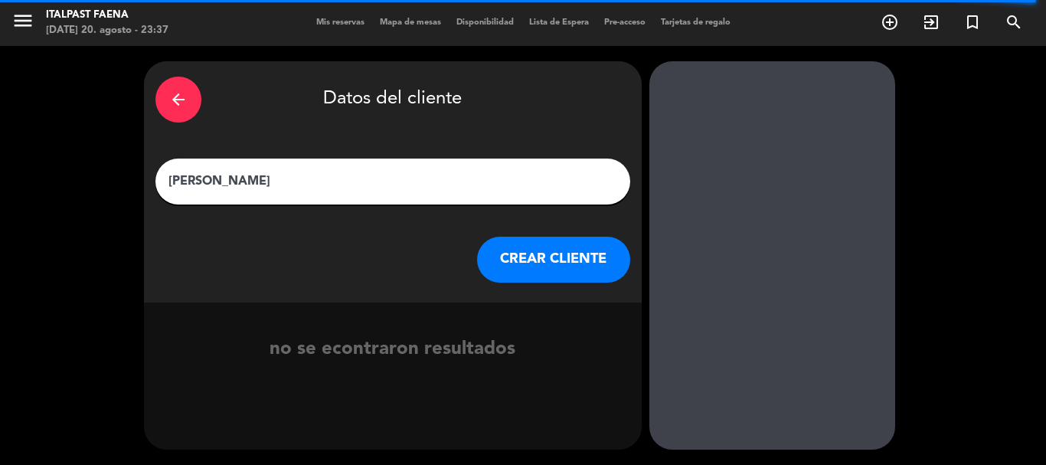
type input "[PERSON_NAME]"
click at [523, 266] on button "CREAR CLIENTE" at bounding box center [553, 260] width 153 height 46
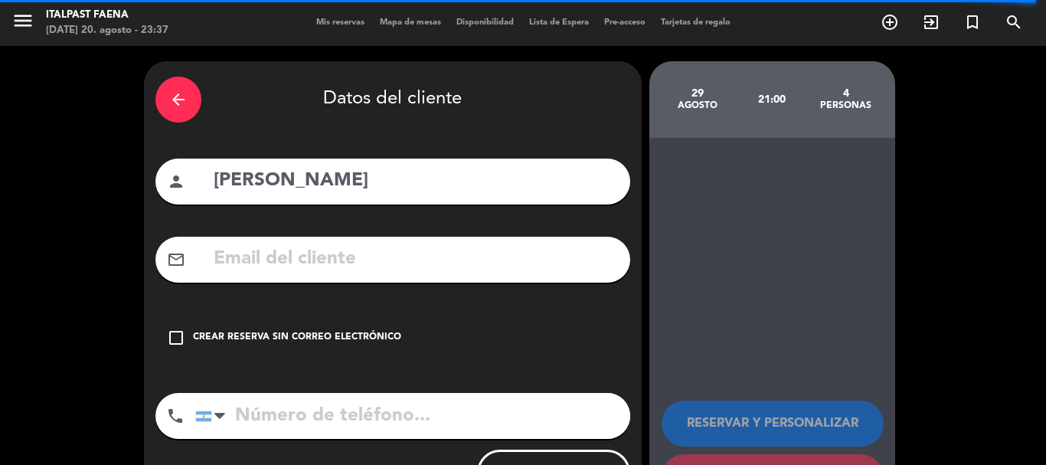
click at [387, 423] on input "tel" at bounding box center [412, 416] width 435 height 46
paste input "[PHONE_NUMBER]"
type input "[PHONE_NUMBER]"
click at [362, 342] on div "Crear reserva sin correo electrónico" at bounding box center [297, 337] width 208 height 15
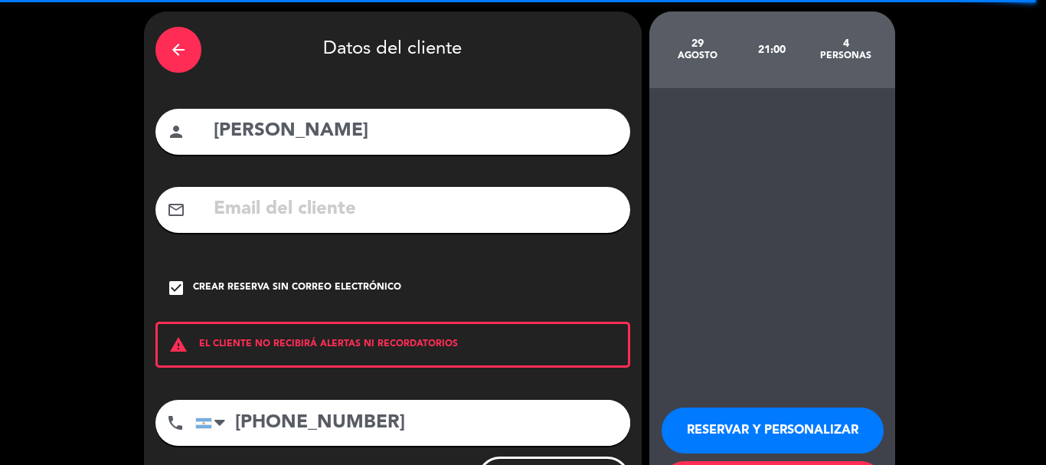
scroll to position [77, 0]
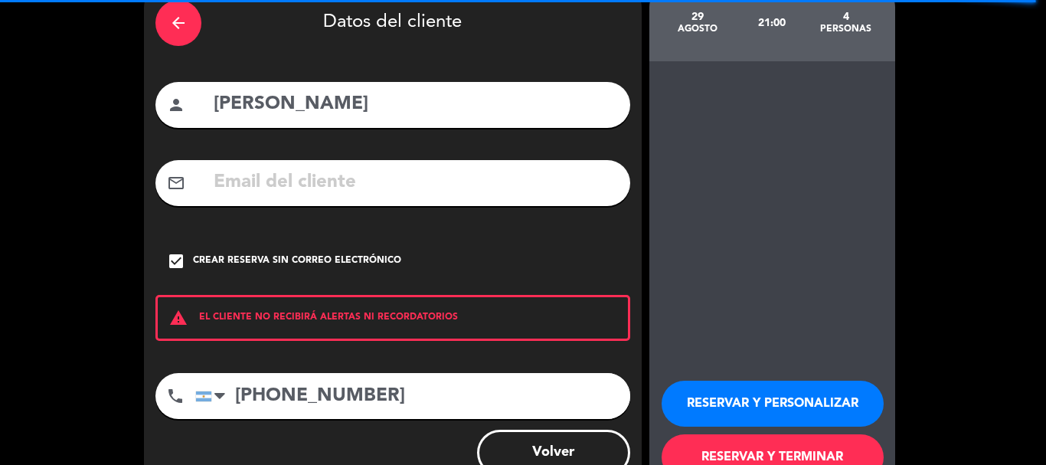
click at [728, 398] on button "RESERVAR Y PERSONALIZAR" at bounding box center [773, 404] width 222 height 46
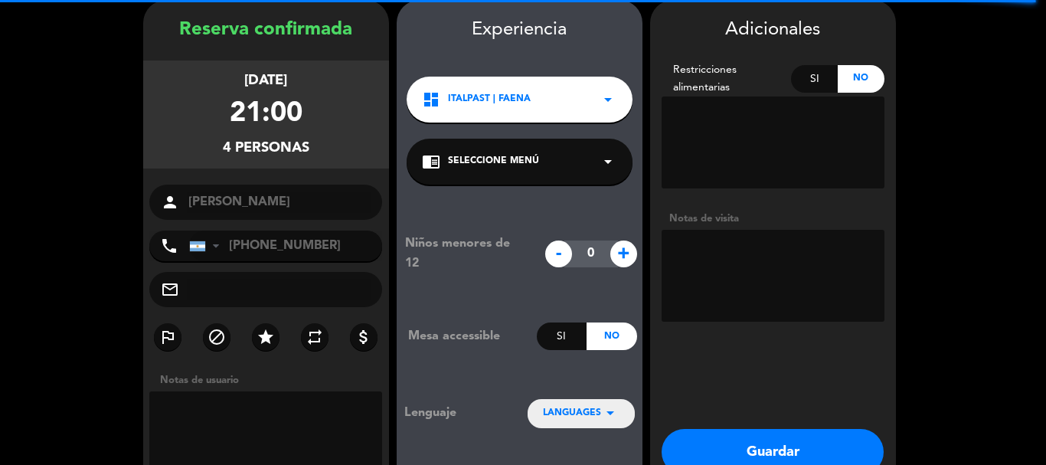
scroll to position [0, 0]
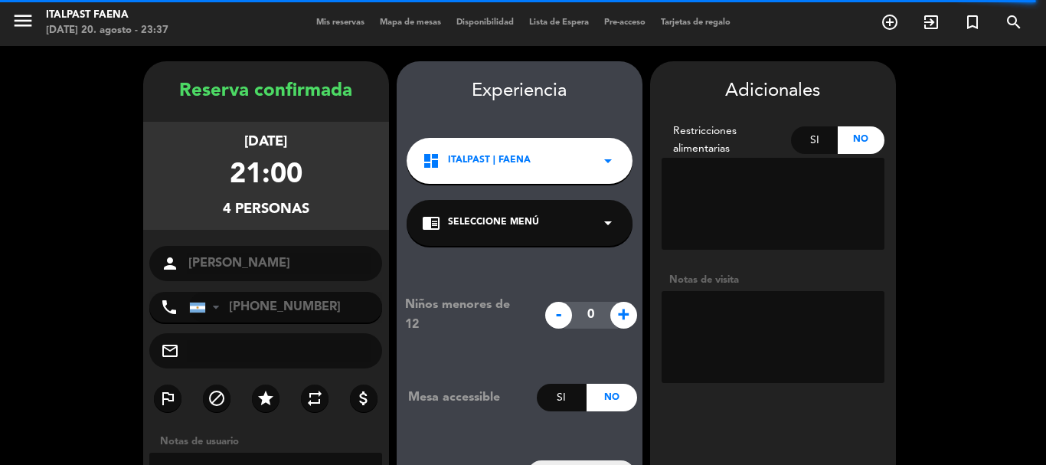
click at [785, 323] on textarea at bounding box center [773, 337] width 223 height 92
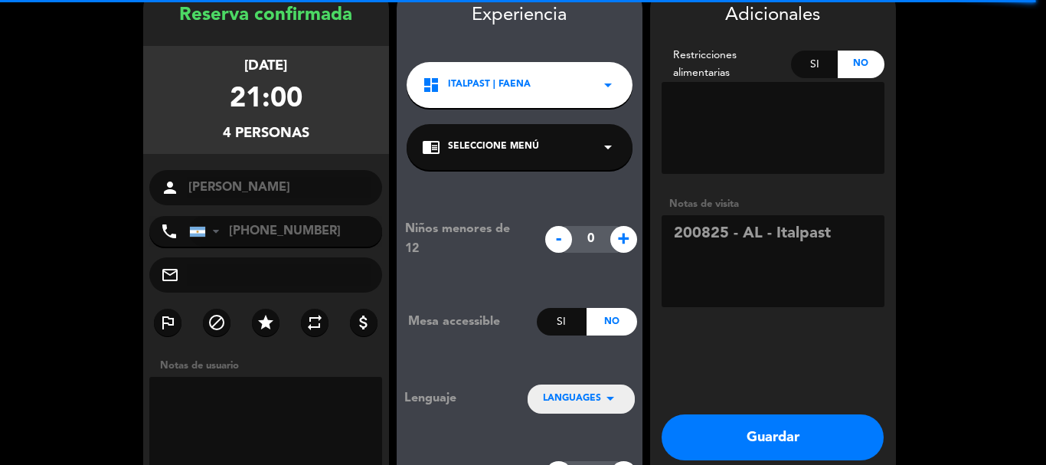
scroll to position [148, 0]
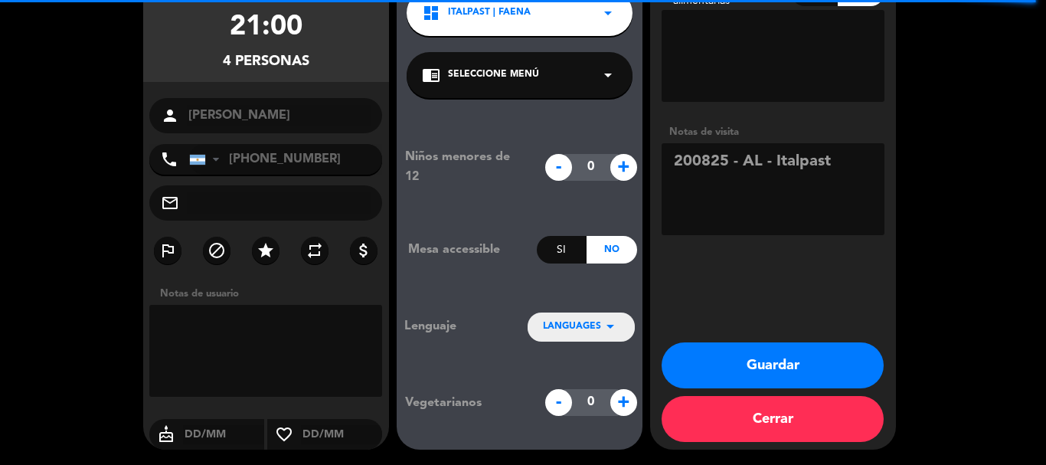
type textarea "200825 - AL - Italpast"
click at [728, 364] on button "Guardar" at bounding box center [773, 365] width 222 height 46
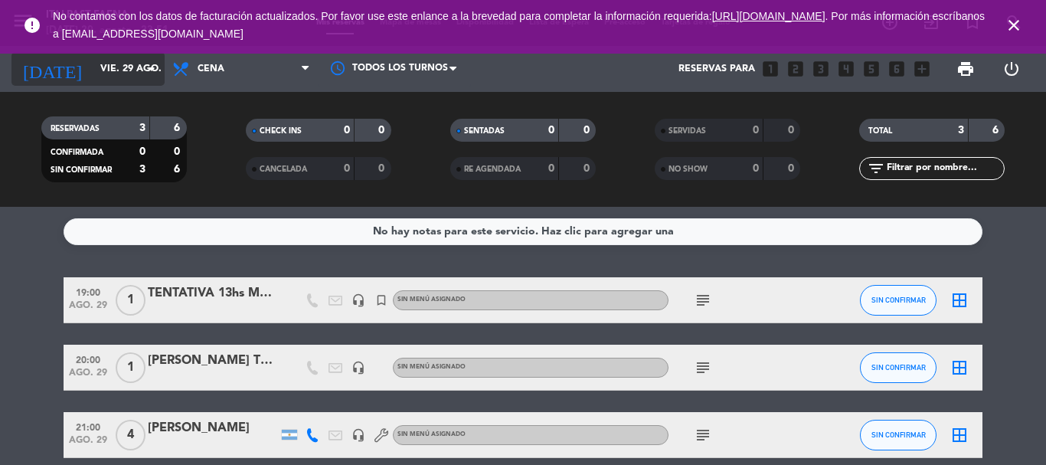
click at [103, 64] on input "vie. 29 ago." at bounding box center [157, 69] width 129 height 26
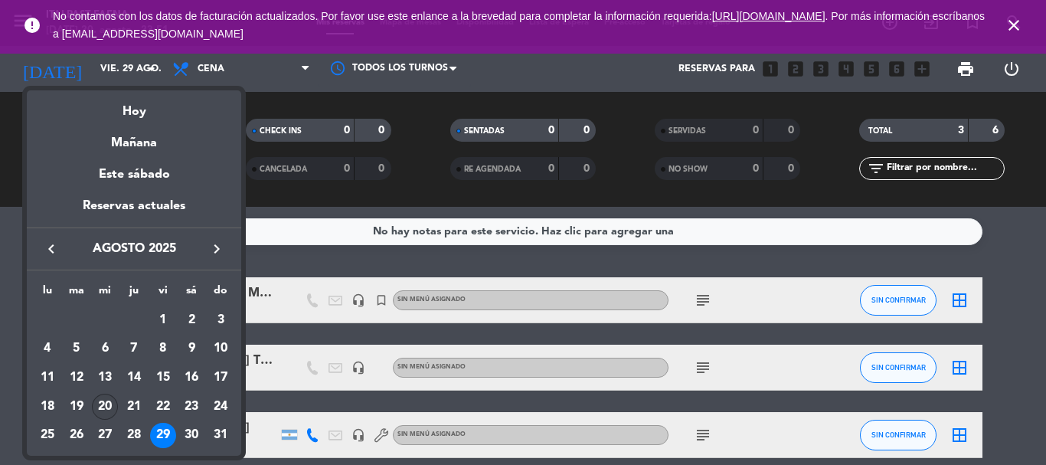
click at [99, 398] on div "20" at bounding box center [105, 407] width 26 height 26
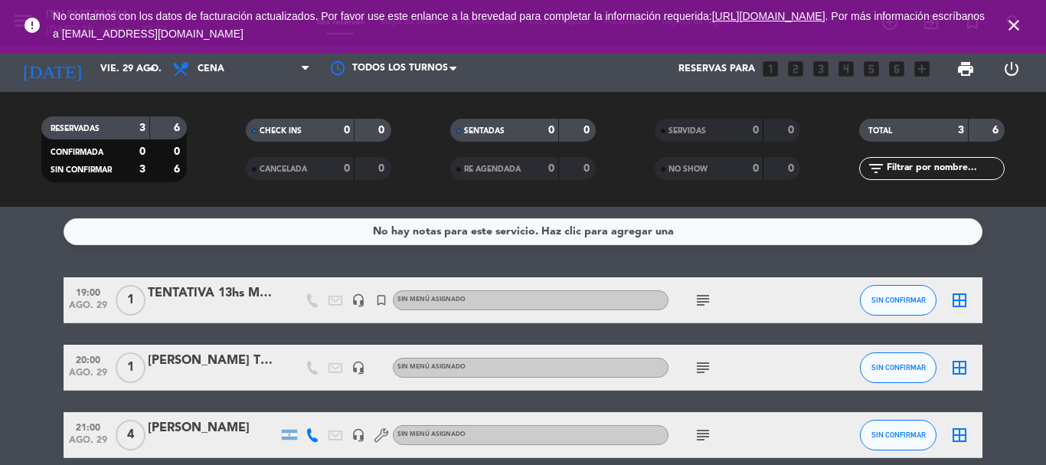
type input "mié. 20 ago."
click at [1013, 22] on icon "close" at bounding box center [1014, 25] width 18 height 18
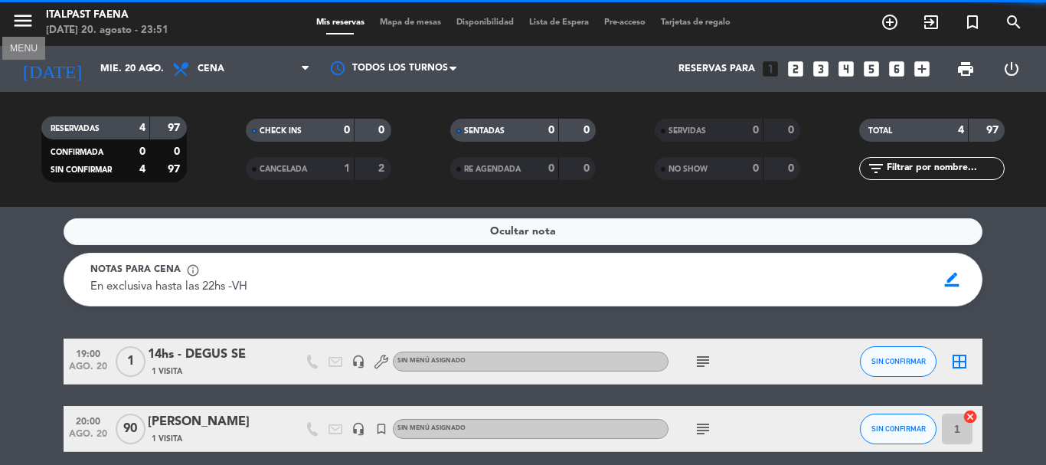
click at [13, 33] on button "menu" at bounding box center [22, 23] width 23 height 28
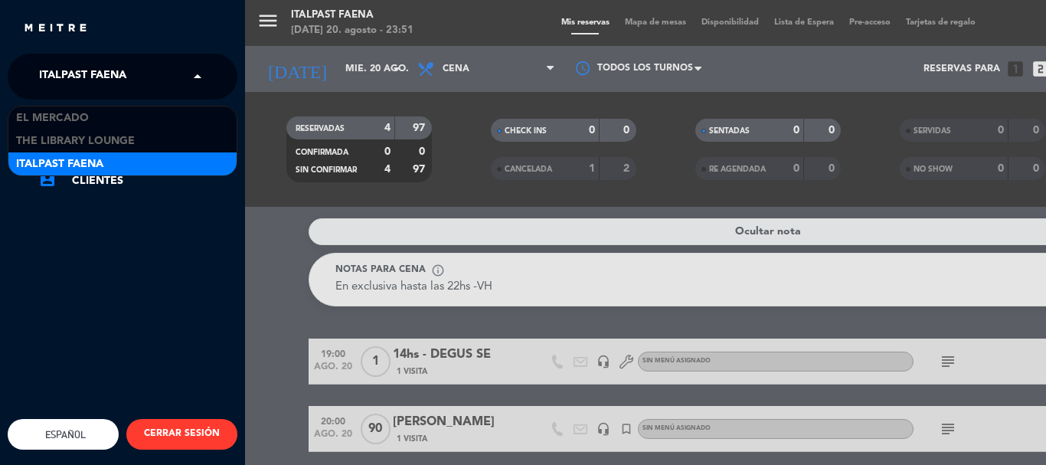
click at [45, 74] on span "Italpast Faena" at bounding box center [82, 77] width 87 height 32
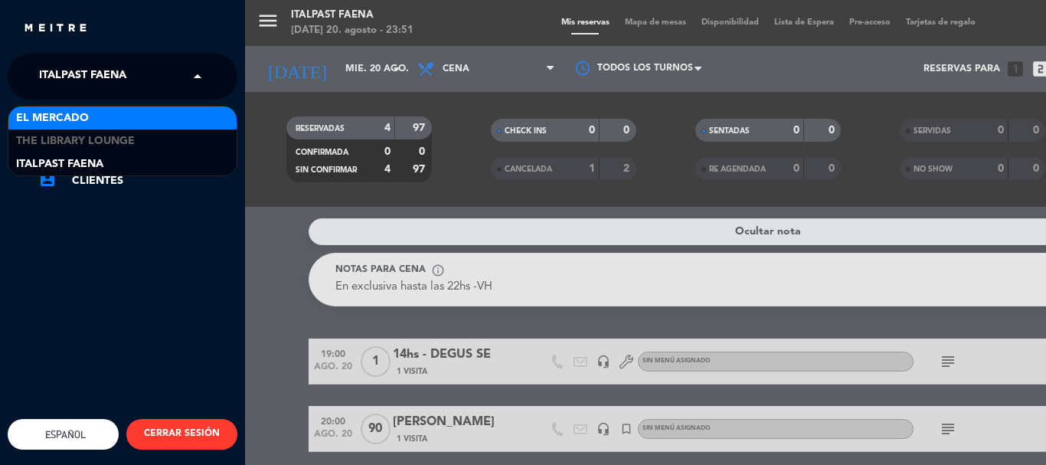
click at [41, 117] on span "El Mercado" at bounding box center [52, 119] width 73 height 18
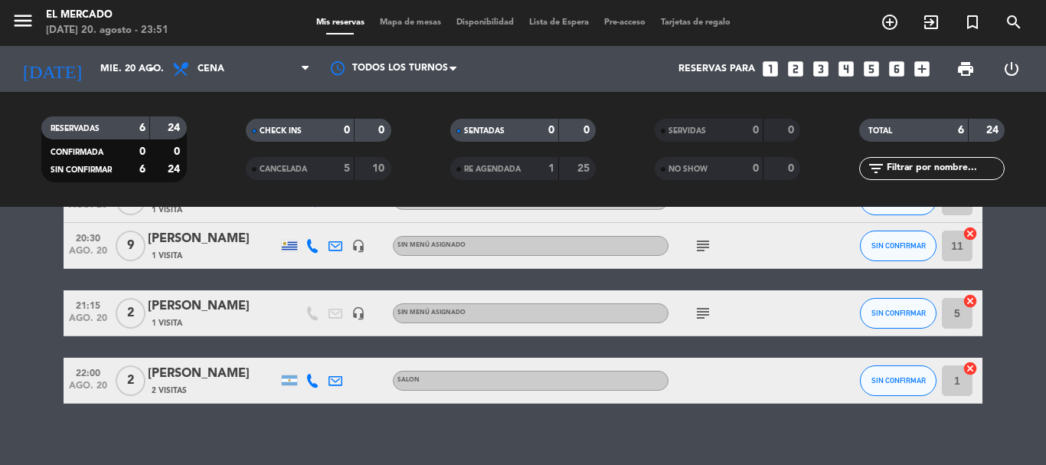
scroll to position [229, 0]
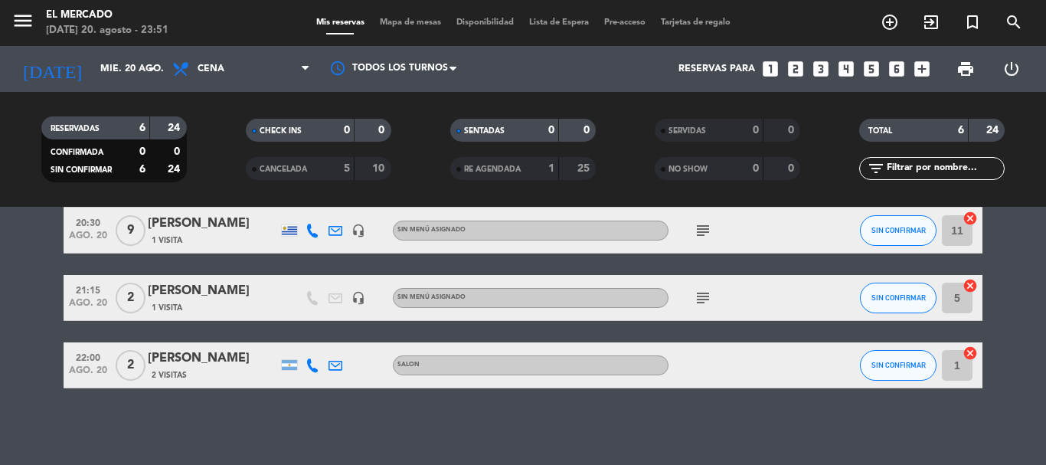
click at [287, 228] on div at bounding box center [289, 230] width 15 height 11
